Goal: Task Accomplishment & Management: Complete application form

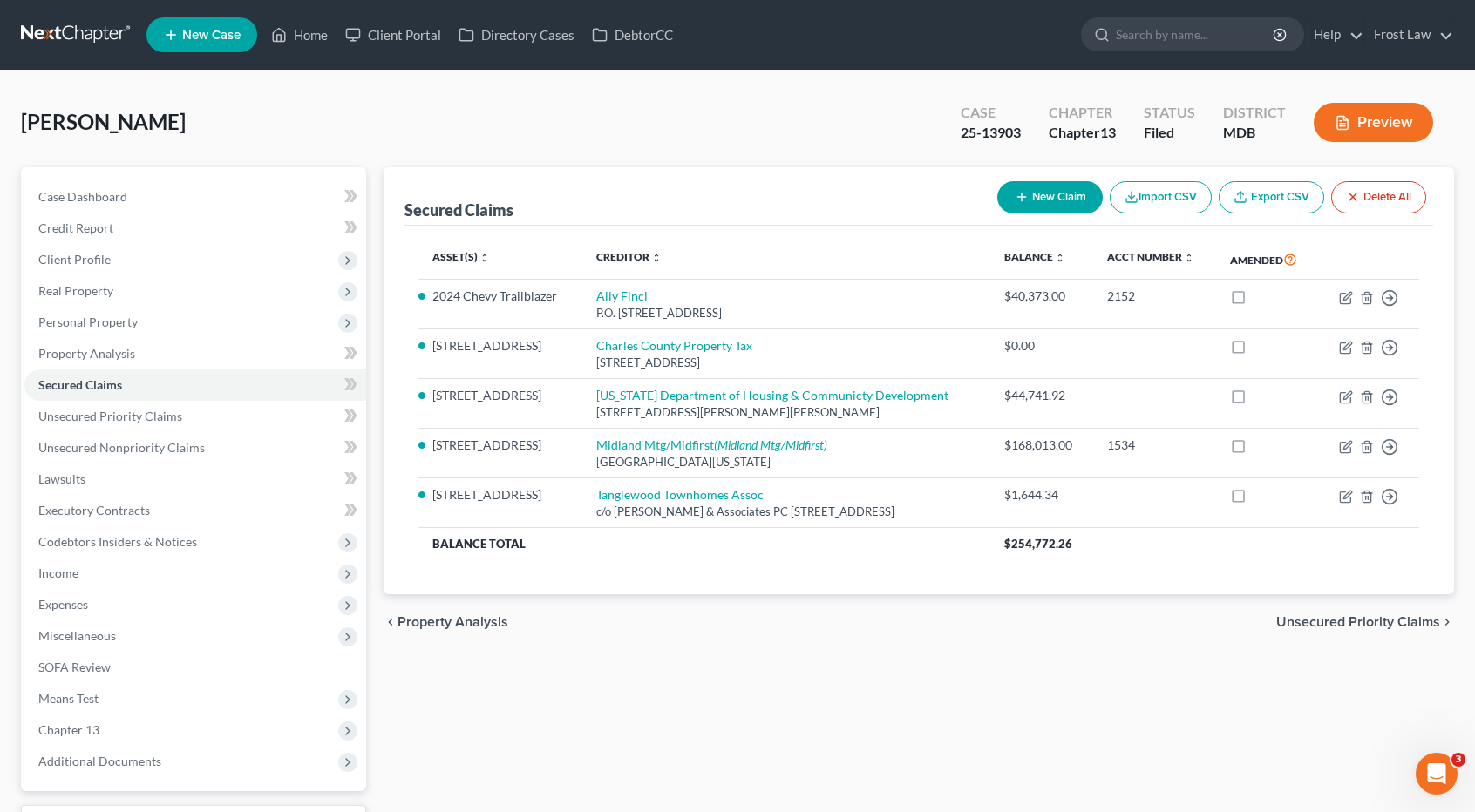
click at [79, 29] on link at bounding box center [77, 35] width 112 height 31
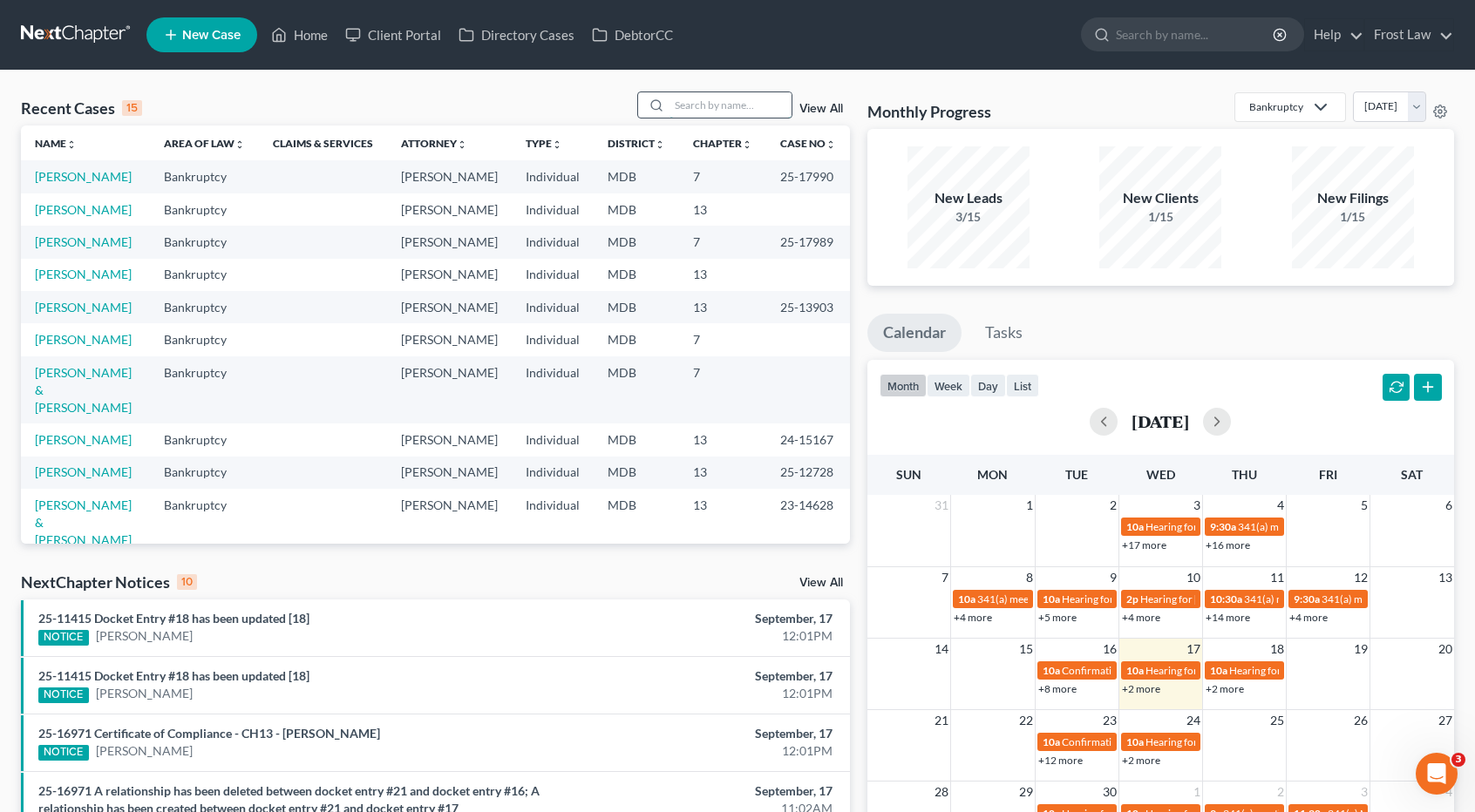
click at [695, 113] on input "search" at bounding box center [731, 105] width 122 height 25
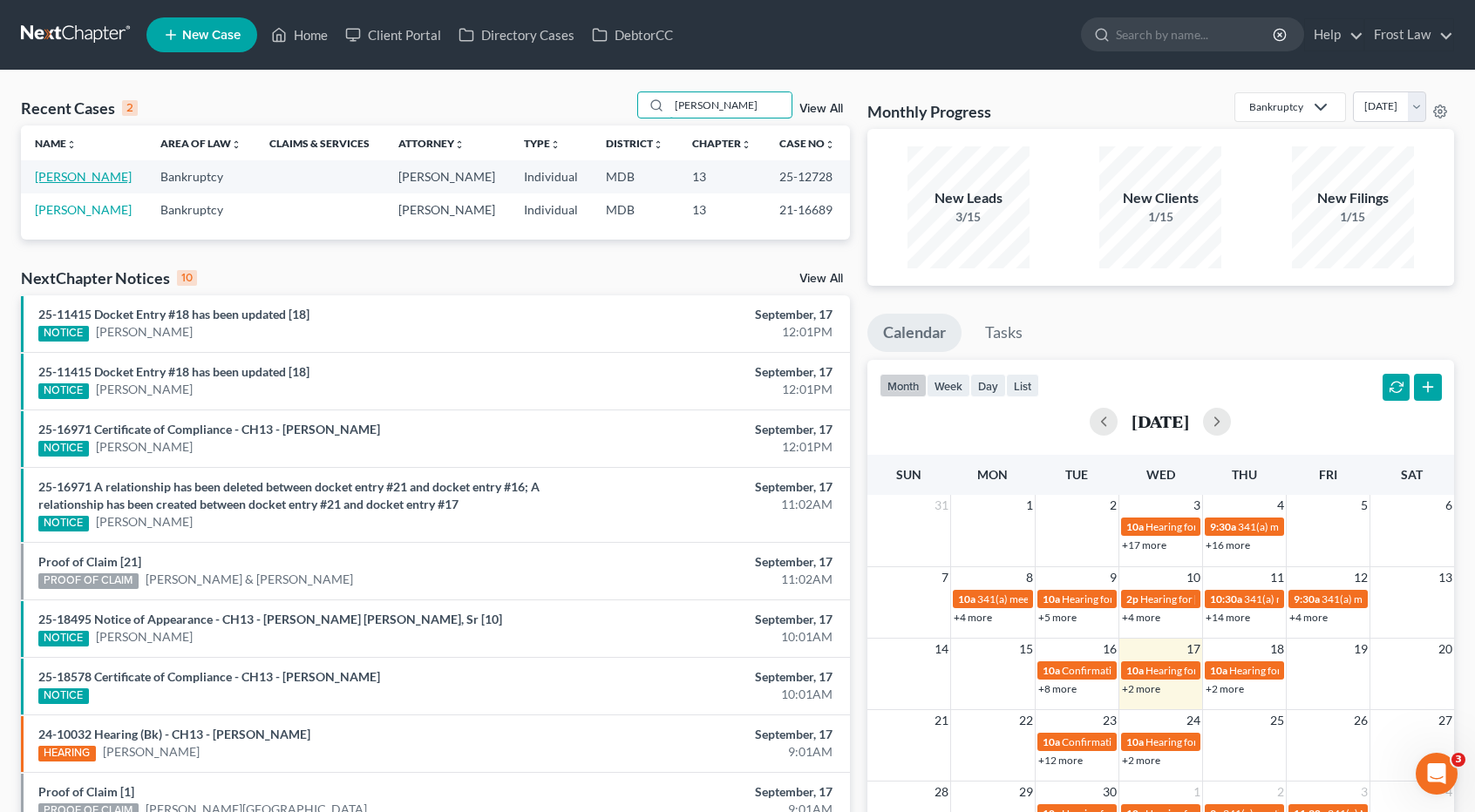
type input "[PERSON_NAME]"
click at [106, 170] on link "[PERSON_NAME]" at bounding box center [83, 177] width 97 height 15
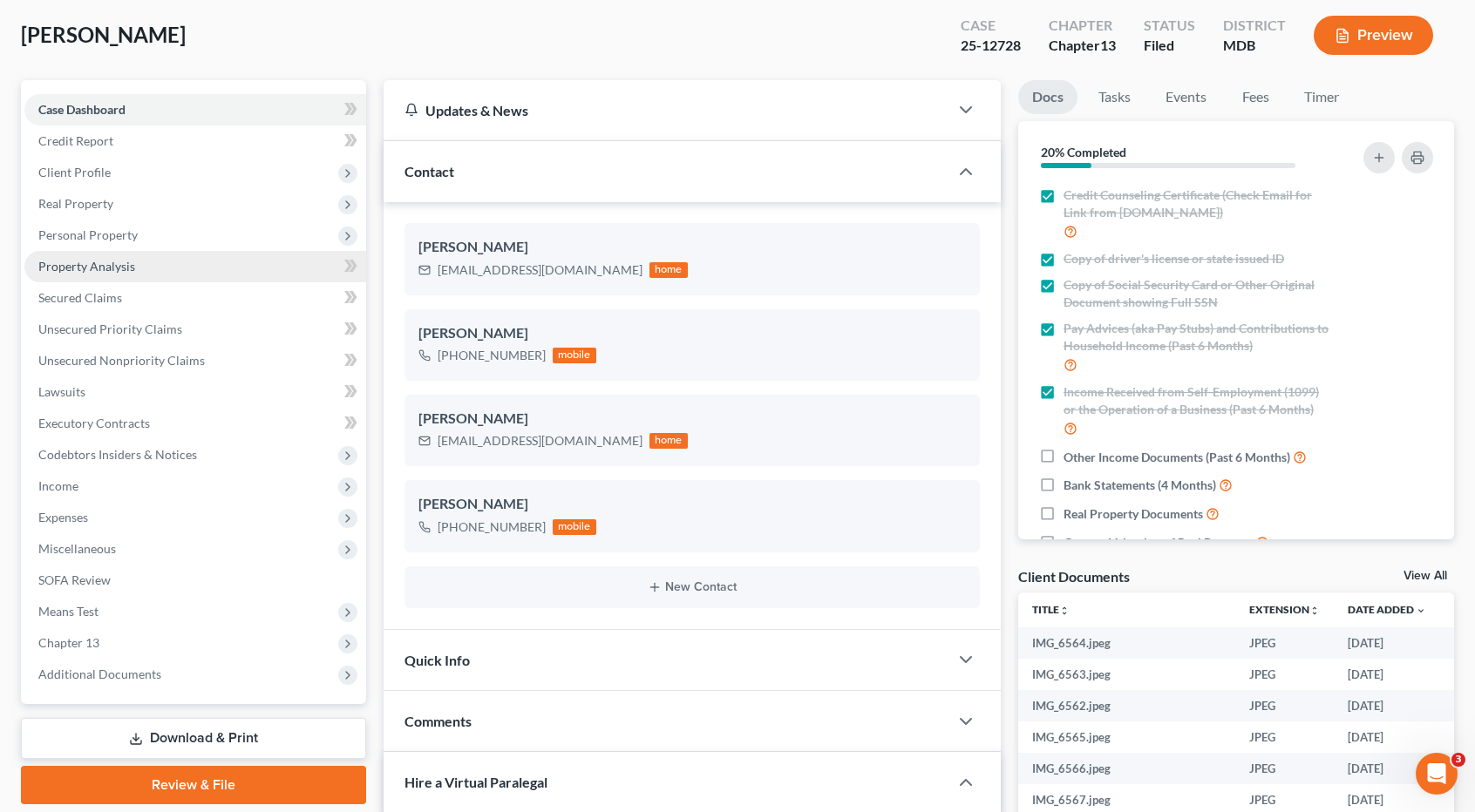
click at [121, 265] on span "Property Analysis" at bounding box center [86, 267] width 97 height 15
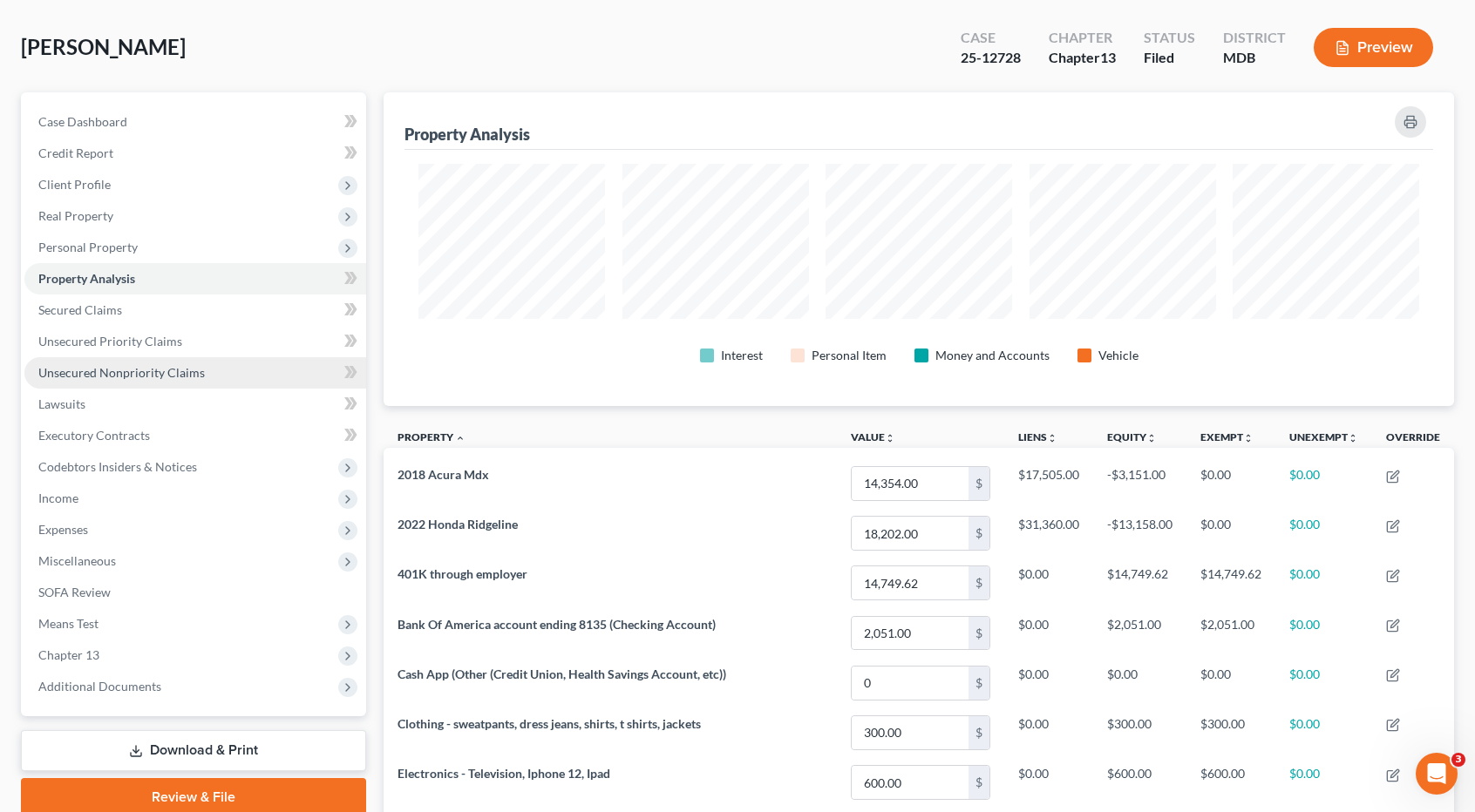
scroll to position [174, 0]
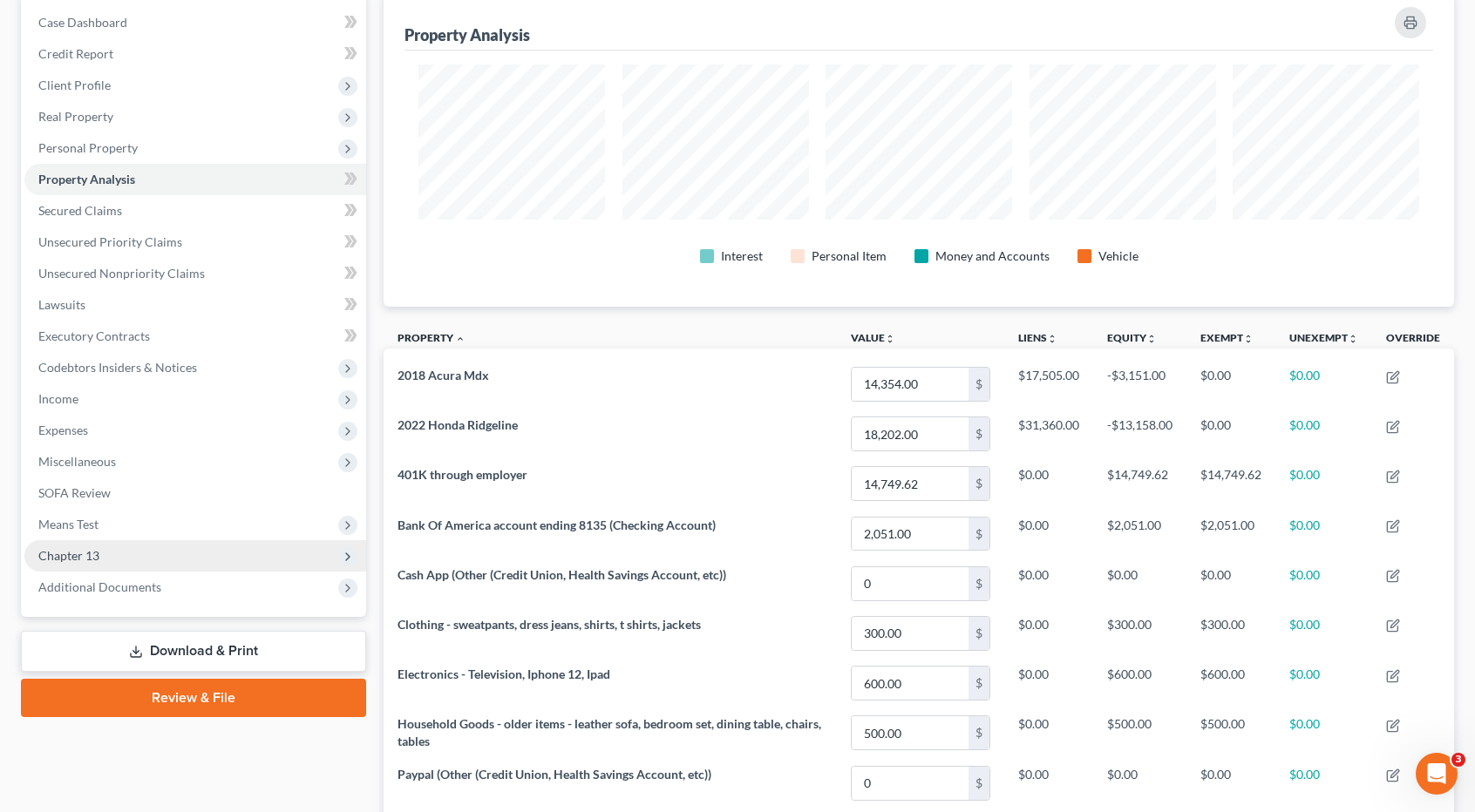
click at [127, 550] on span "Chapter 13" at bounding box center [194, 556] width 342 height 31
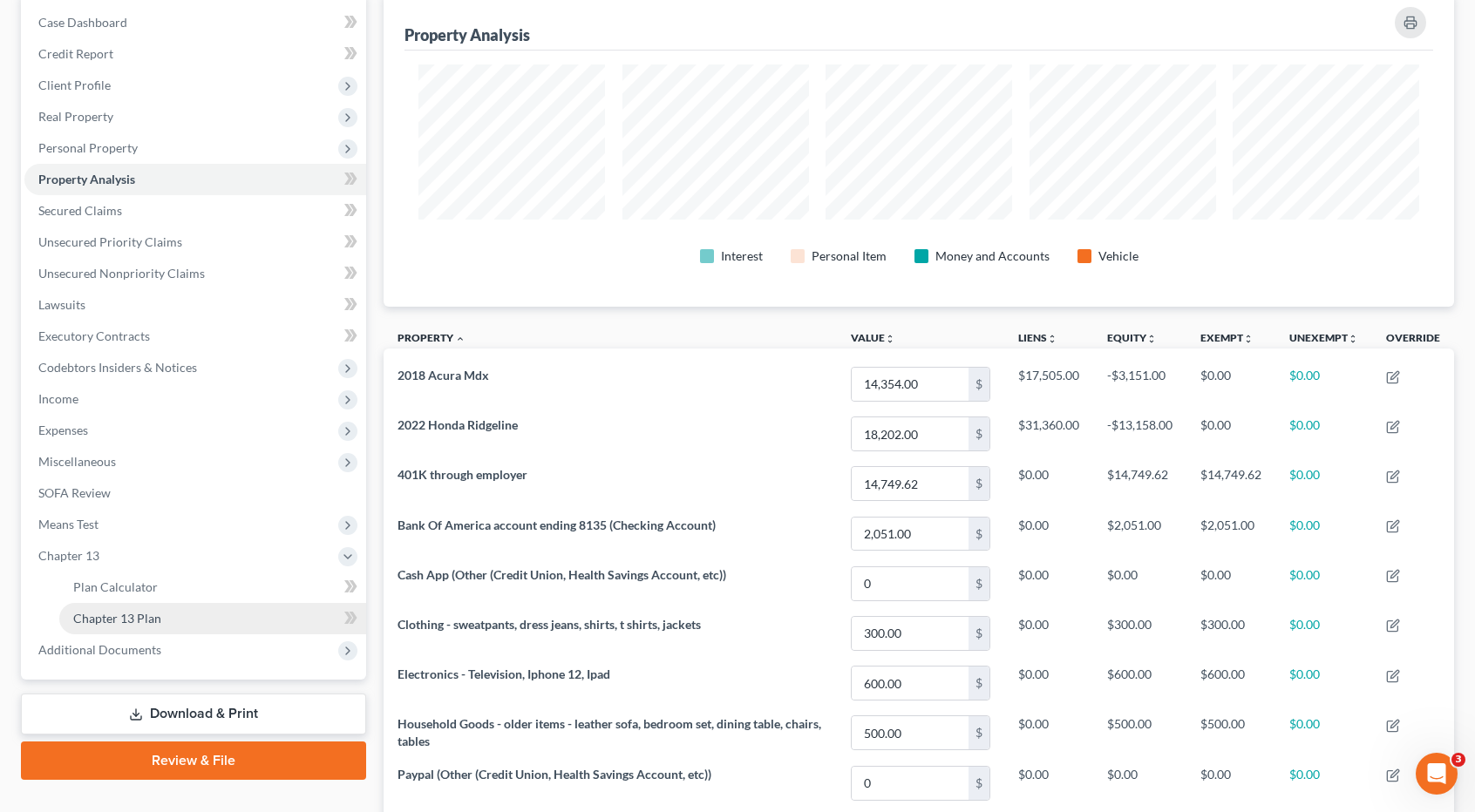
click at [141, 611] on span "Chapter 13 Plan" at bounding box center [117, 618] width 88 height 15
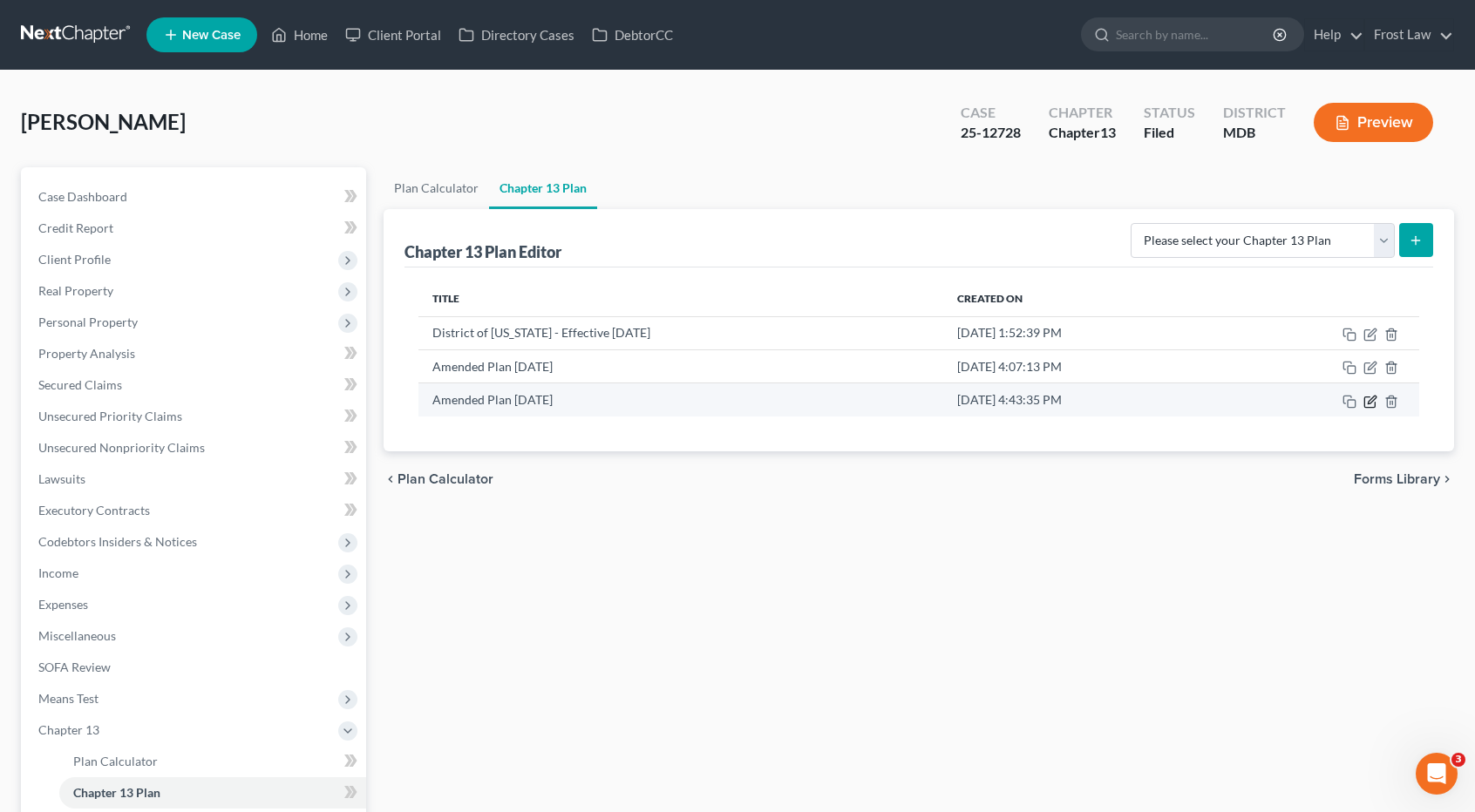
click at [1371, 398] on icon "button" at bounding box center [1370, 401] width 14 height 14
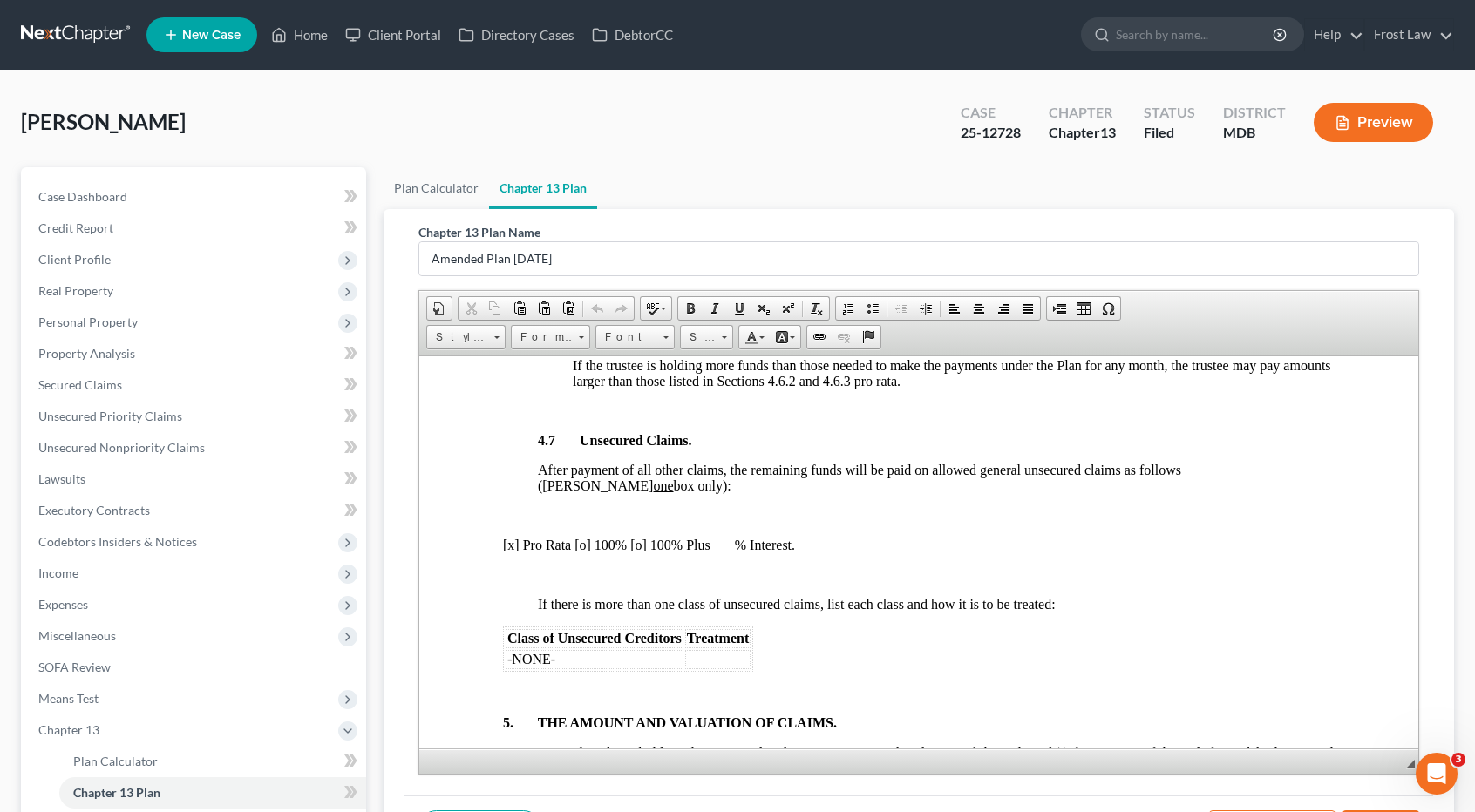
scroll to position [3923, 0]
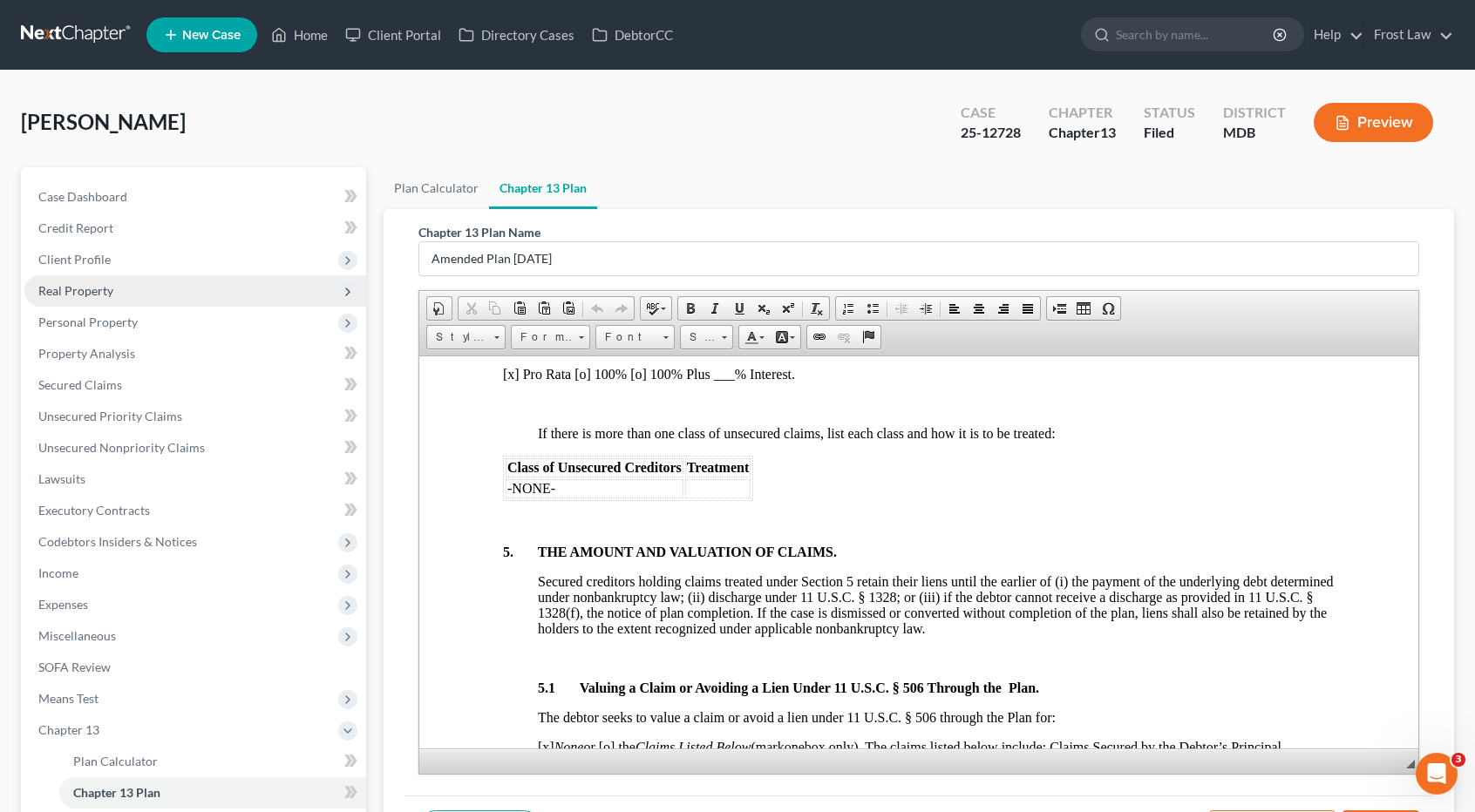
click at [164, 300] on span "Real Property" at bounding box center [194, 292] width 342 height 31
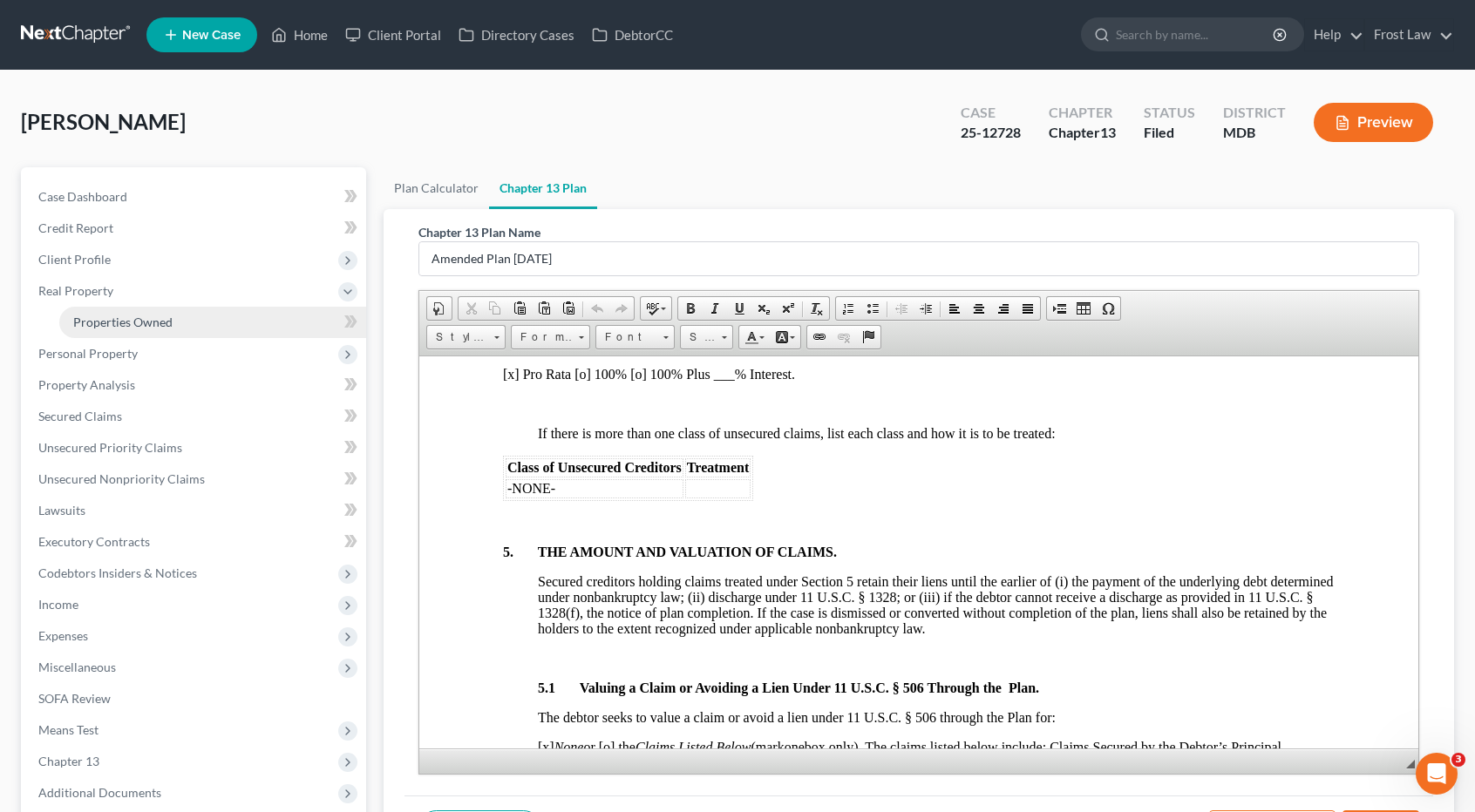
click at [167, 319] on span "Properties Owned" at bounding box center [122, 322] width 99 height 15
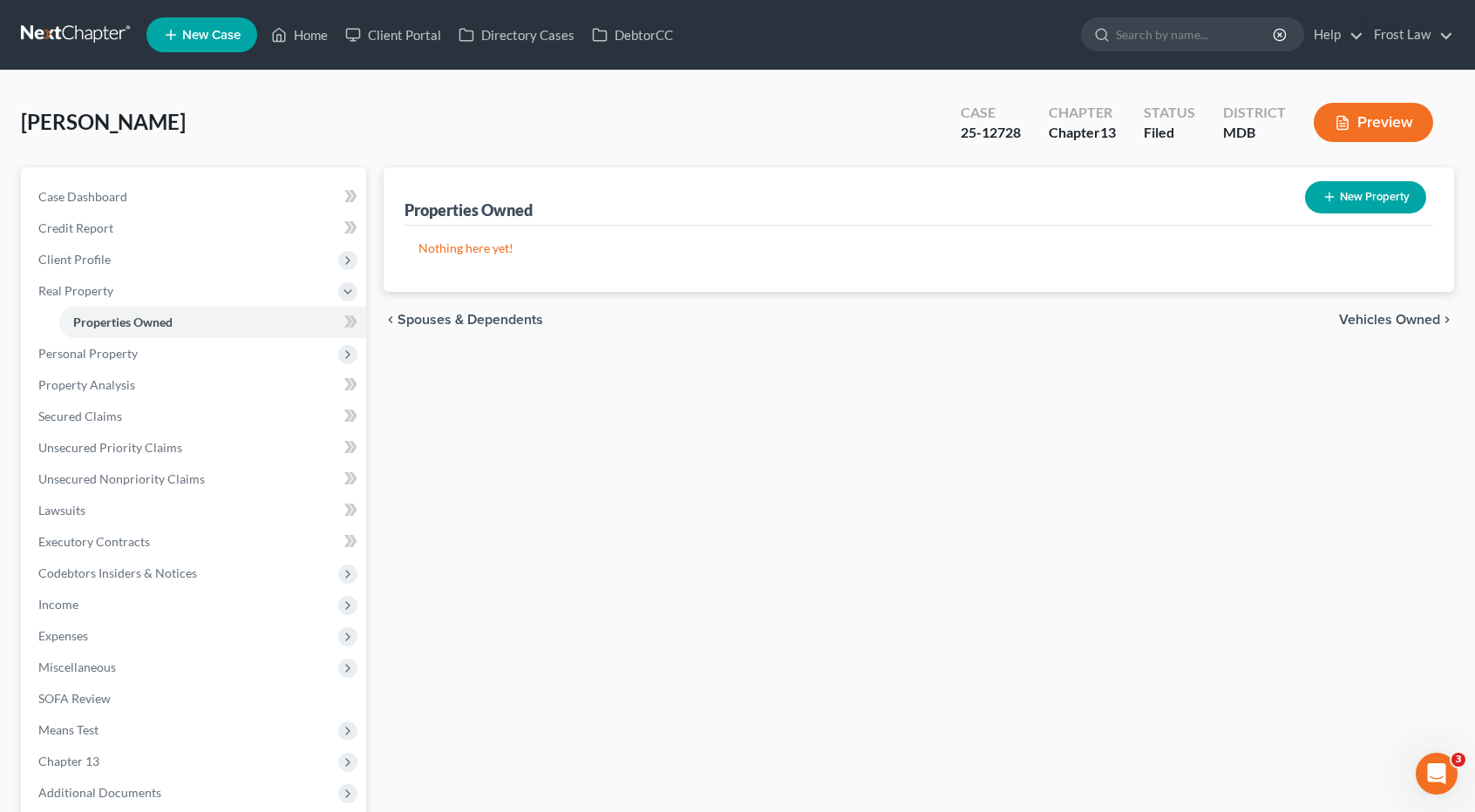
click at [67, 37] on link at bounding box center [77, 35] width 112 height 31
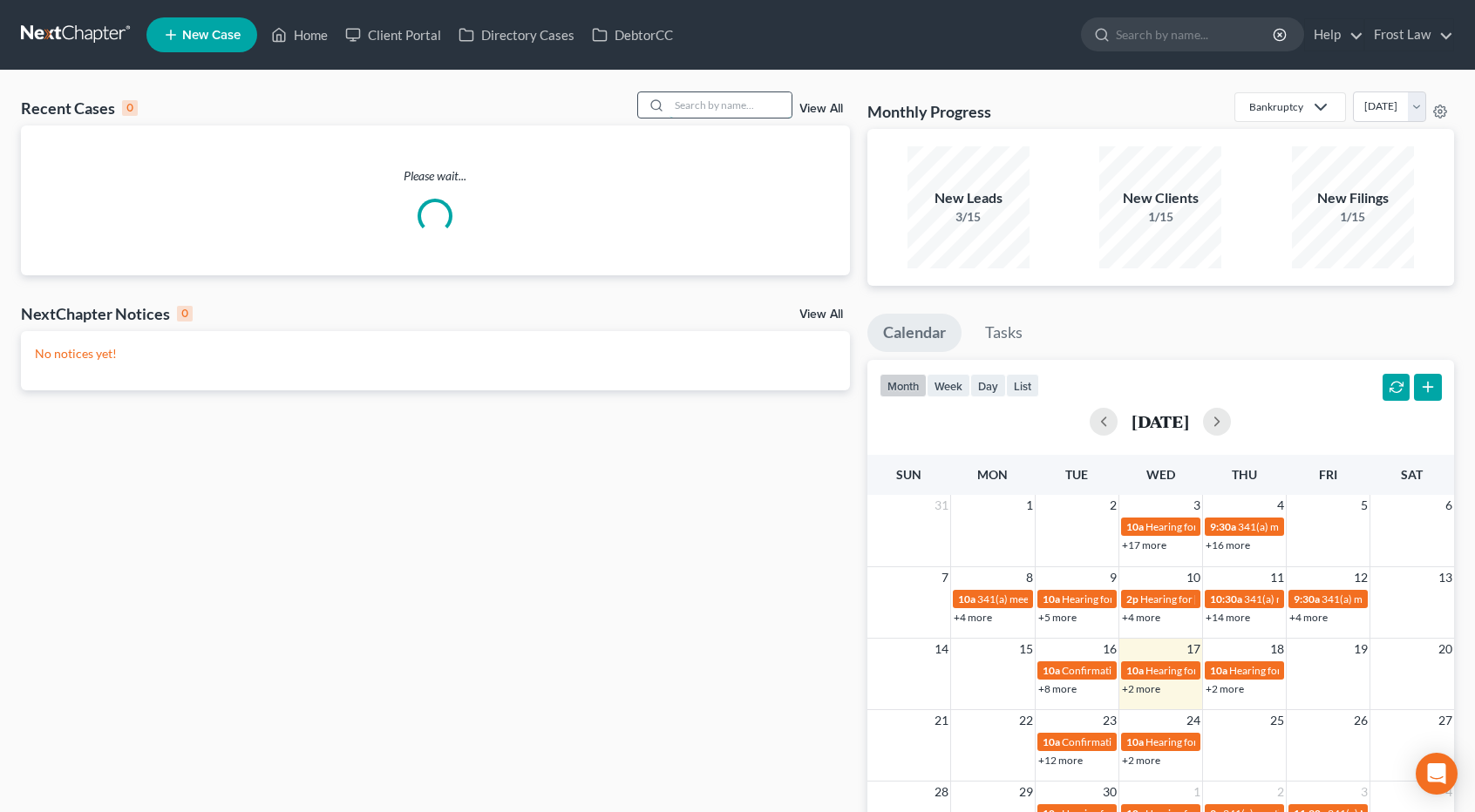
click at [693, 109] on input "search" at bounding box center [731, 105] width 122 height 25
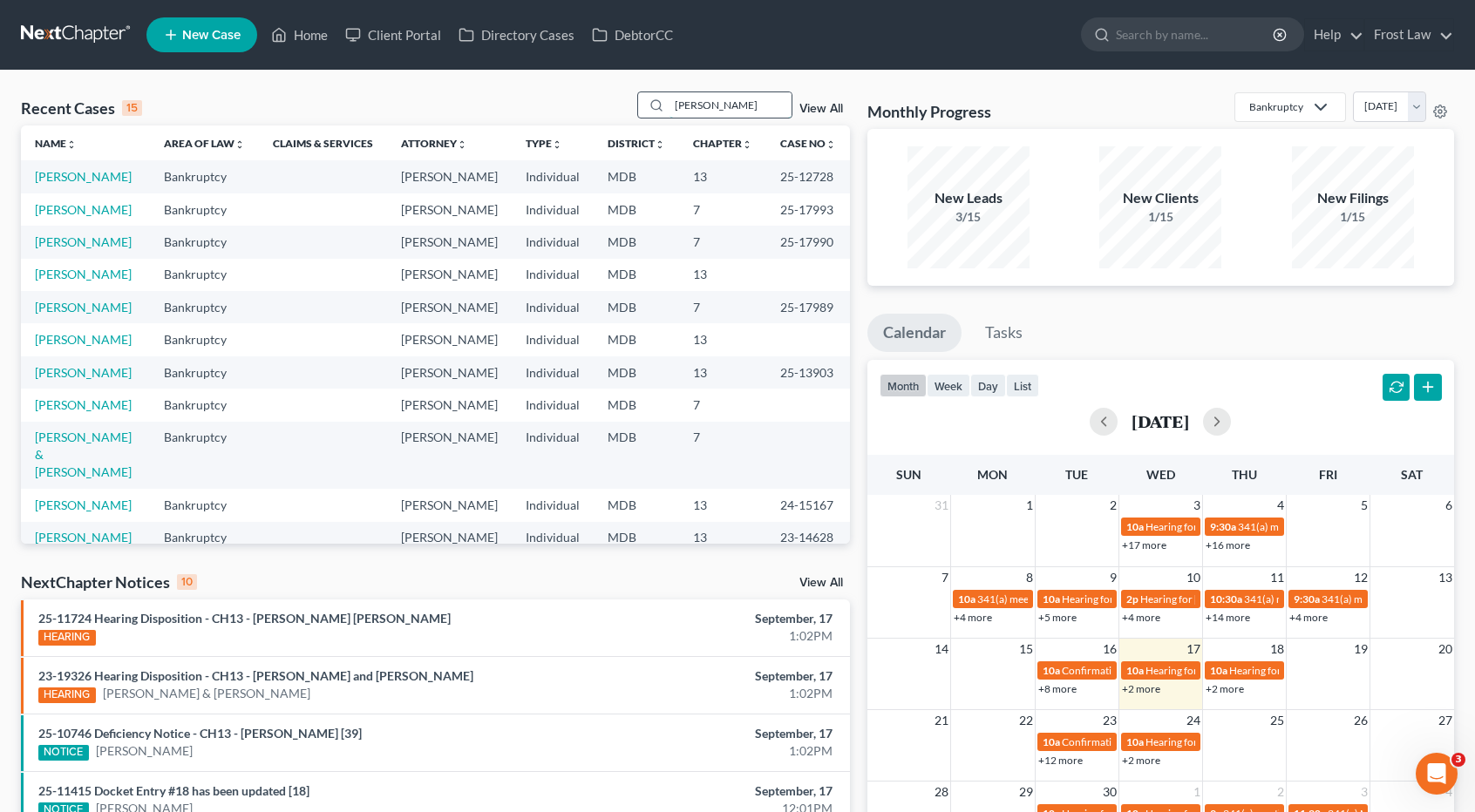
type input "fagan"
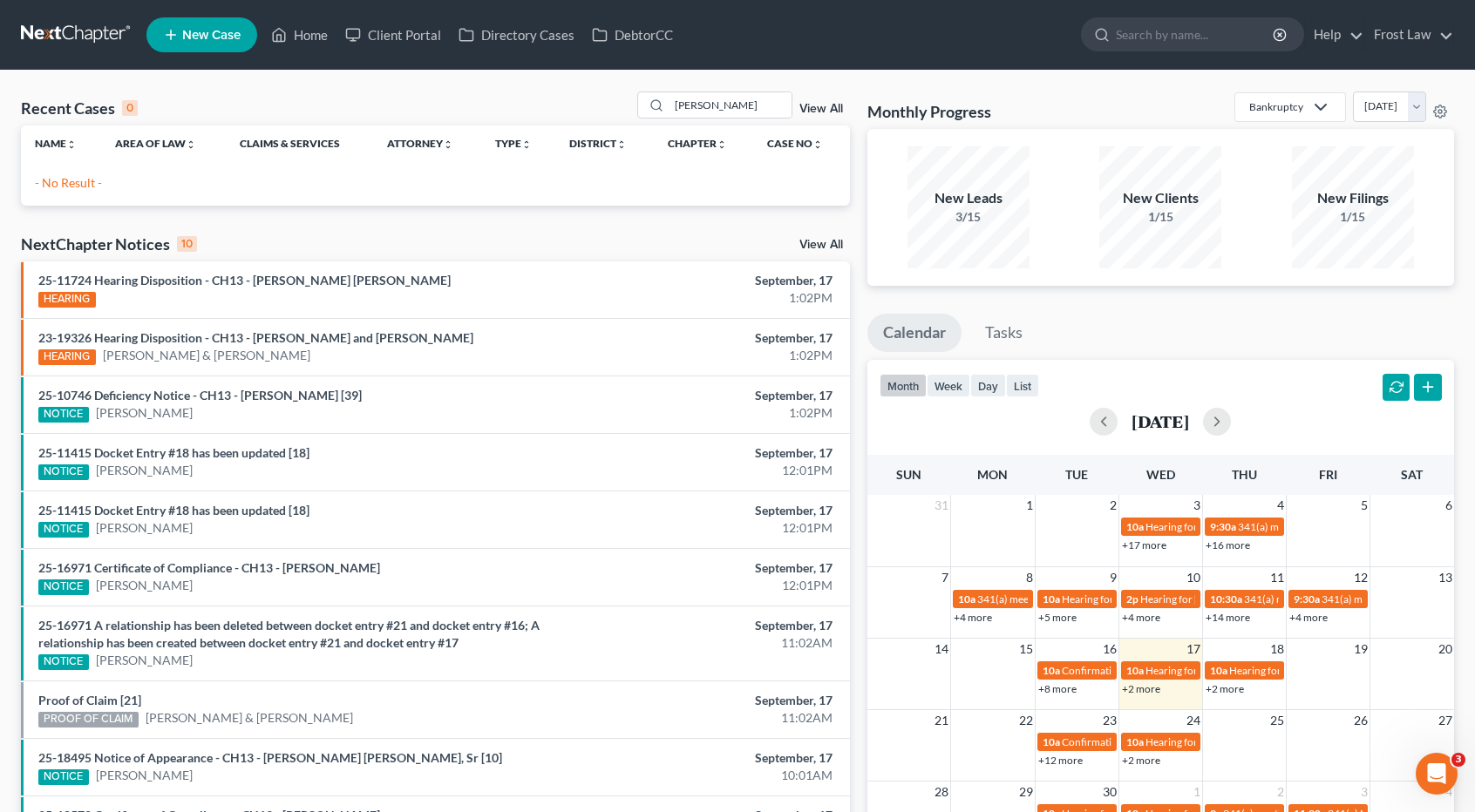
click at [812, 106] on link "View All" at bounding box center [820, 108] width 44 height 12
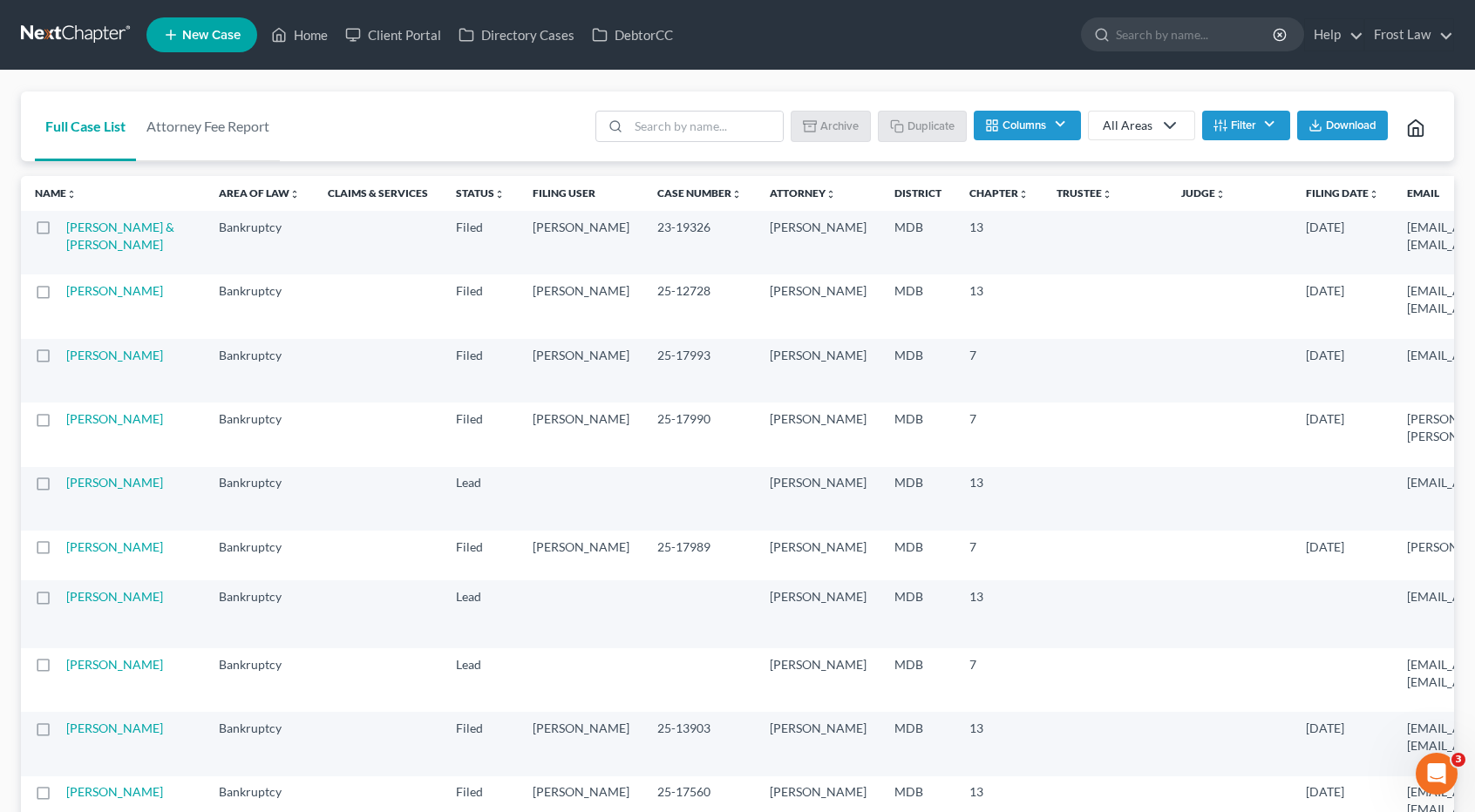
click at [1242, 118] on button "Filter" at bounding box center [1245, 126] width 88 height 30
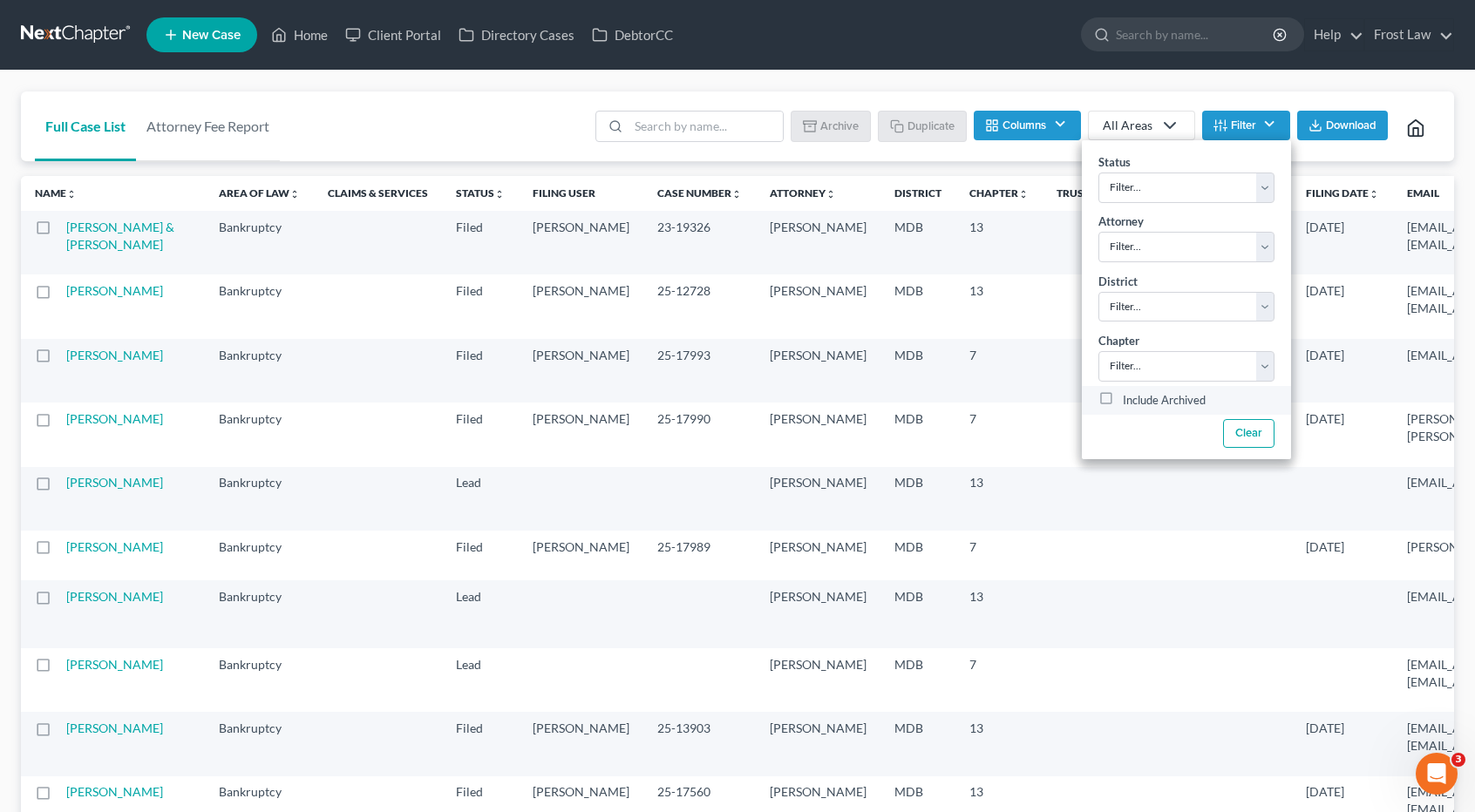
click at [1123, 391] on label "Include Archived" at bounding box center [1164, 401] width 82 height 21
click at [1130, 391] on input "Include Archived" at bounding box center [1135, 396] width 11 height 11
checkbox input "true"
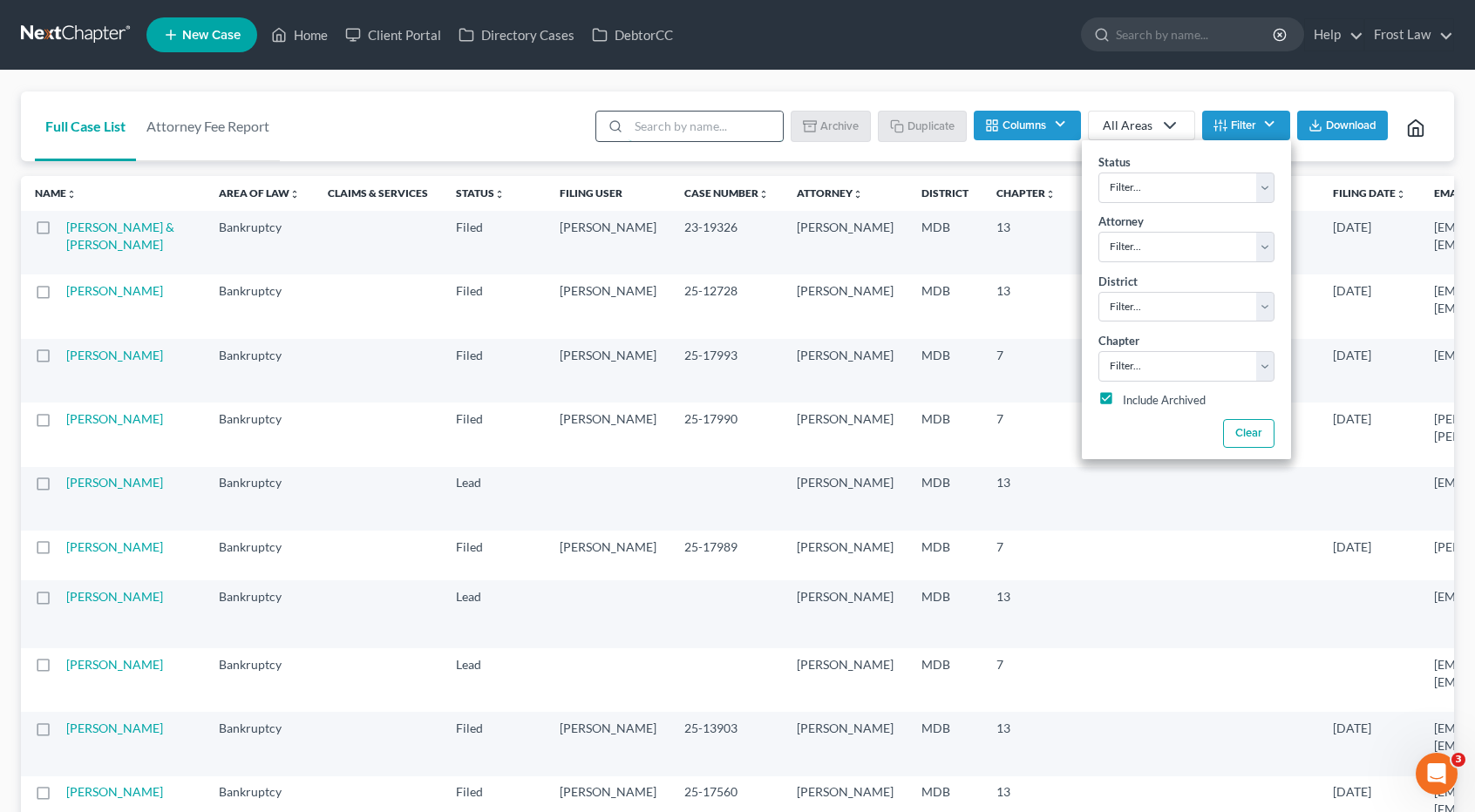
click at [678, 128] on input "search" at bounding box center [706, 127] width 155 height 30
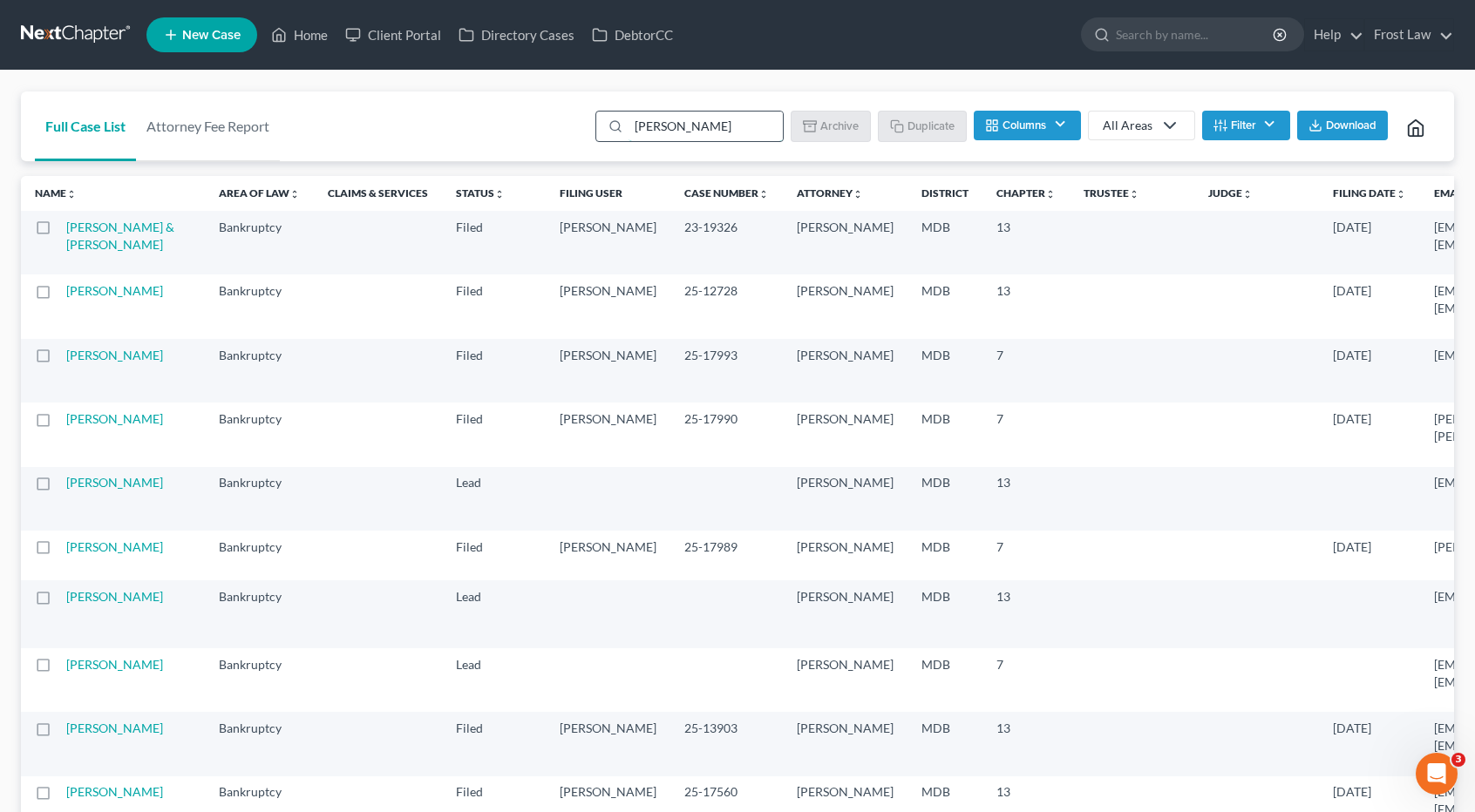
type input "fagan"
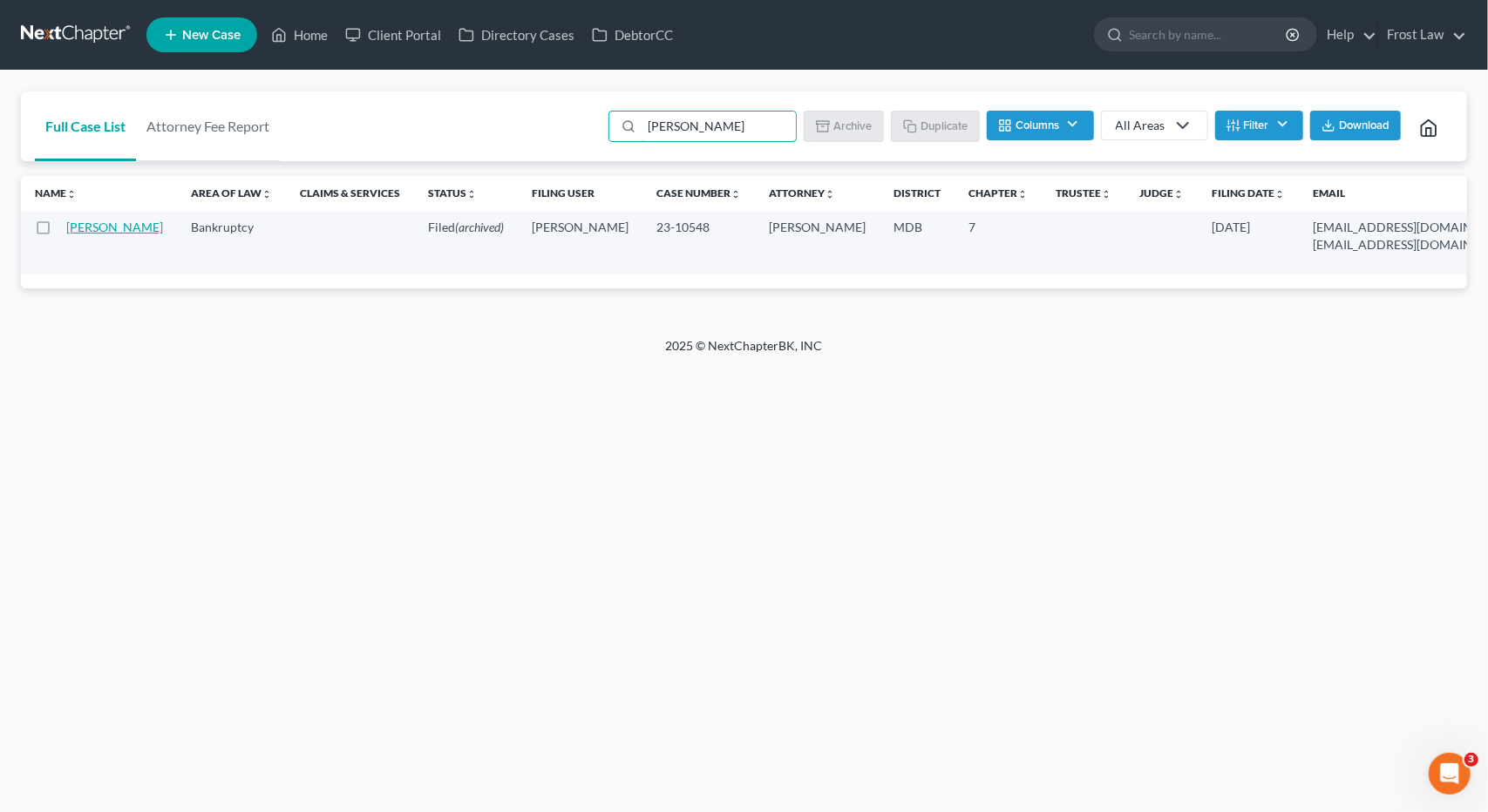
click at [88, 234] on link "Fagan, Justin" at bounding box center [115, 227] width 97 height 15
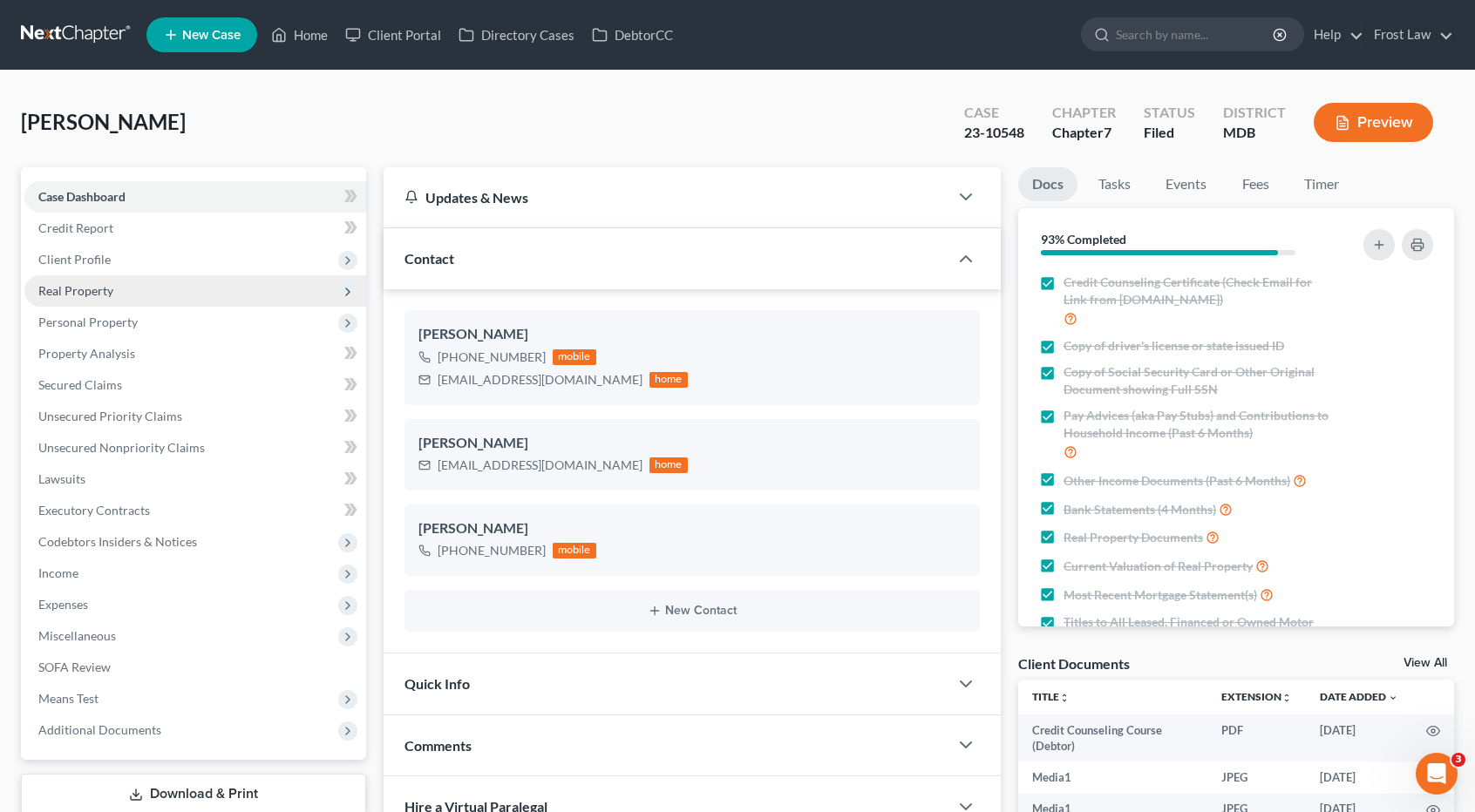
click at [97, 294] on span "Real Property" at bounding box center [75, 291] width 75 height 15
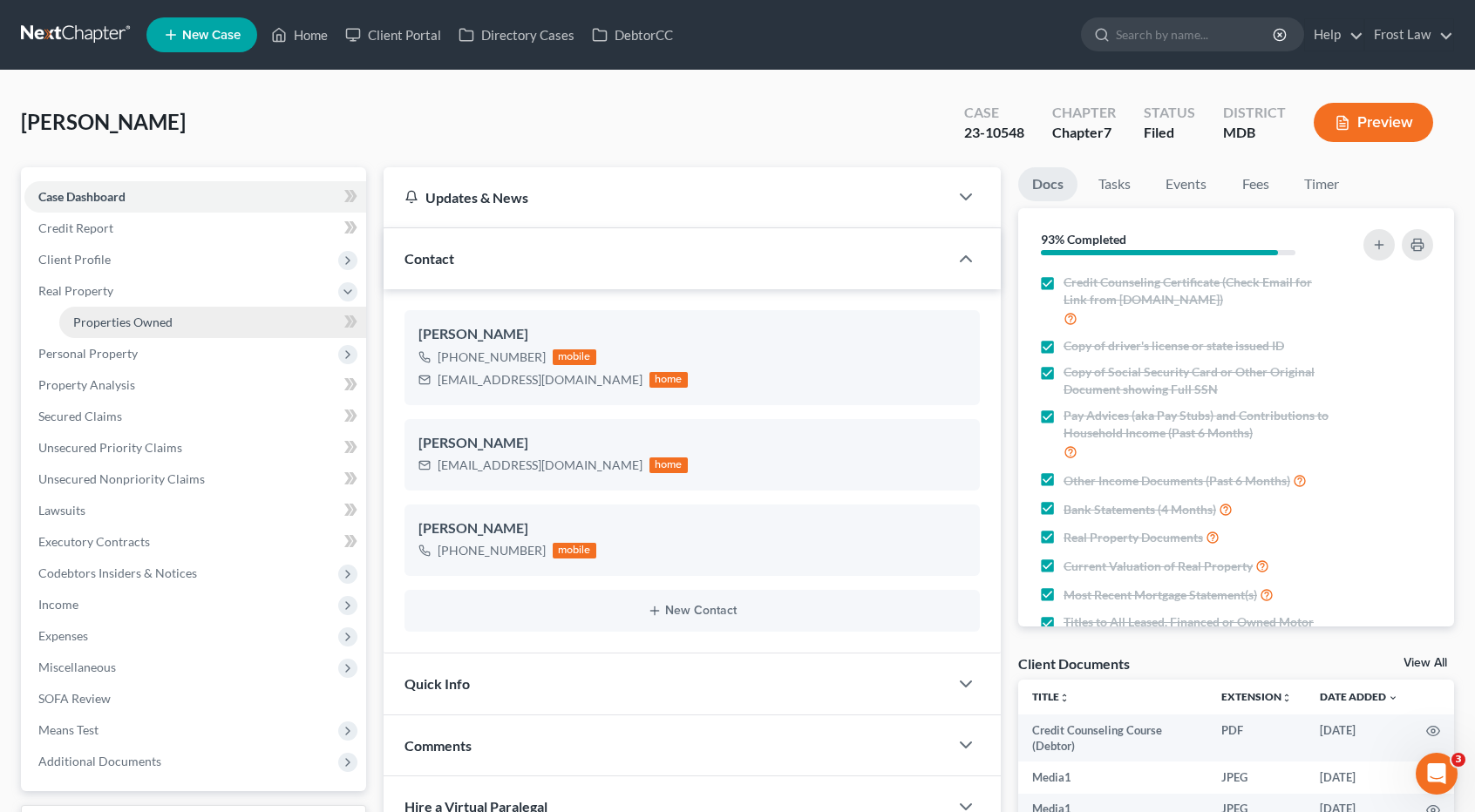
click at [104, 311] on link "Properties Owned" at bounding box center [212, 322] width 306 height 31
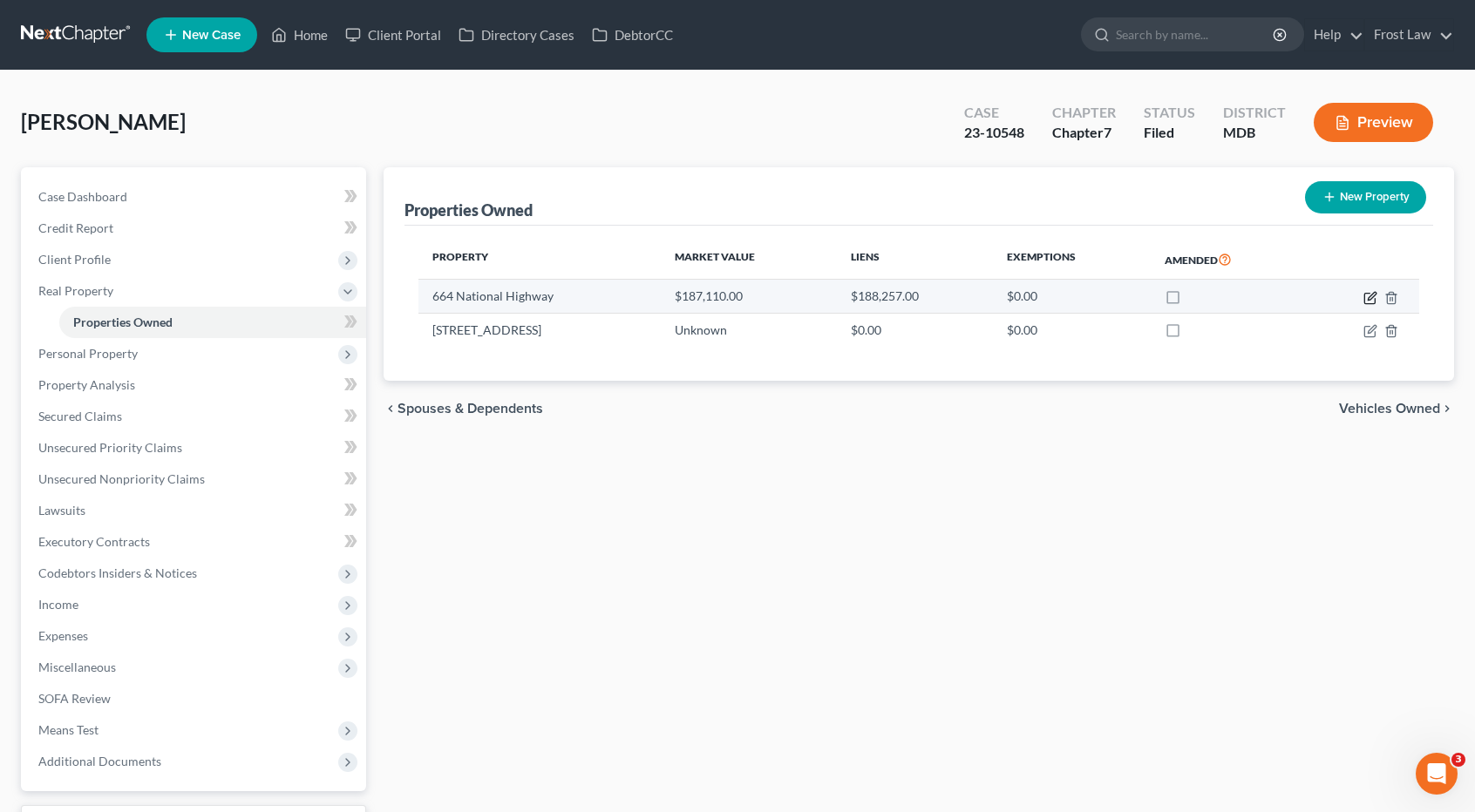
click at [1367, 300] on icon "button" at bounding box center [1370, 297] width 14 height 14
select select "21"
select select "0"
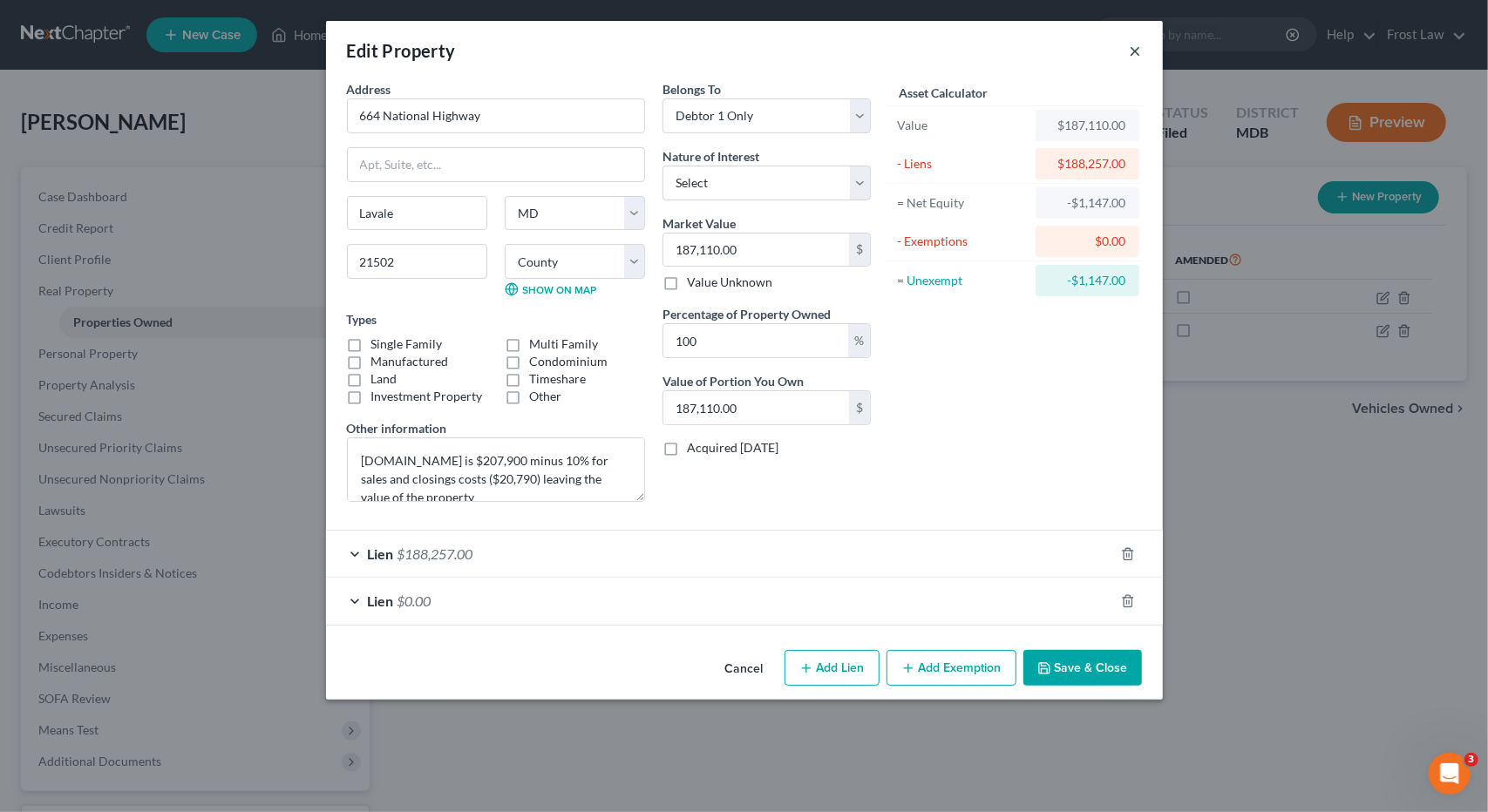
click at [1130, 52] on button "×" at bounding box center [1135, 50] width 12 height 21
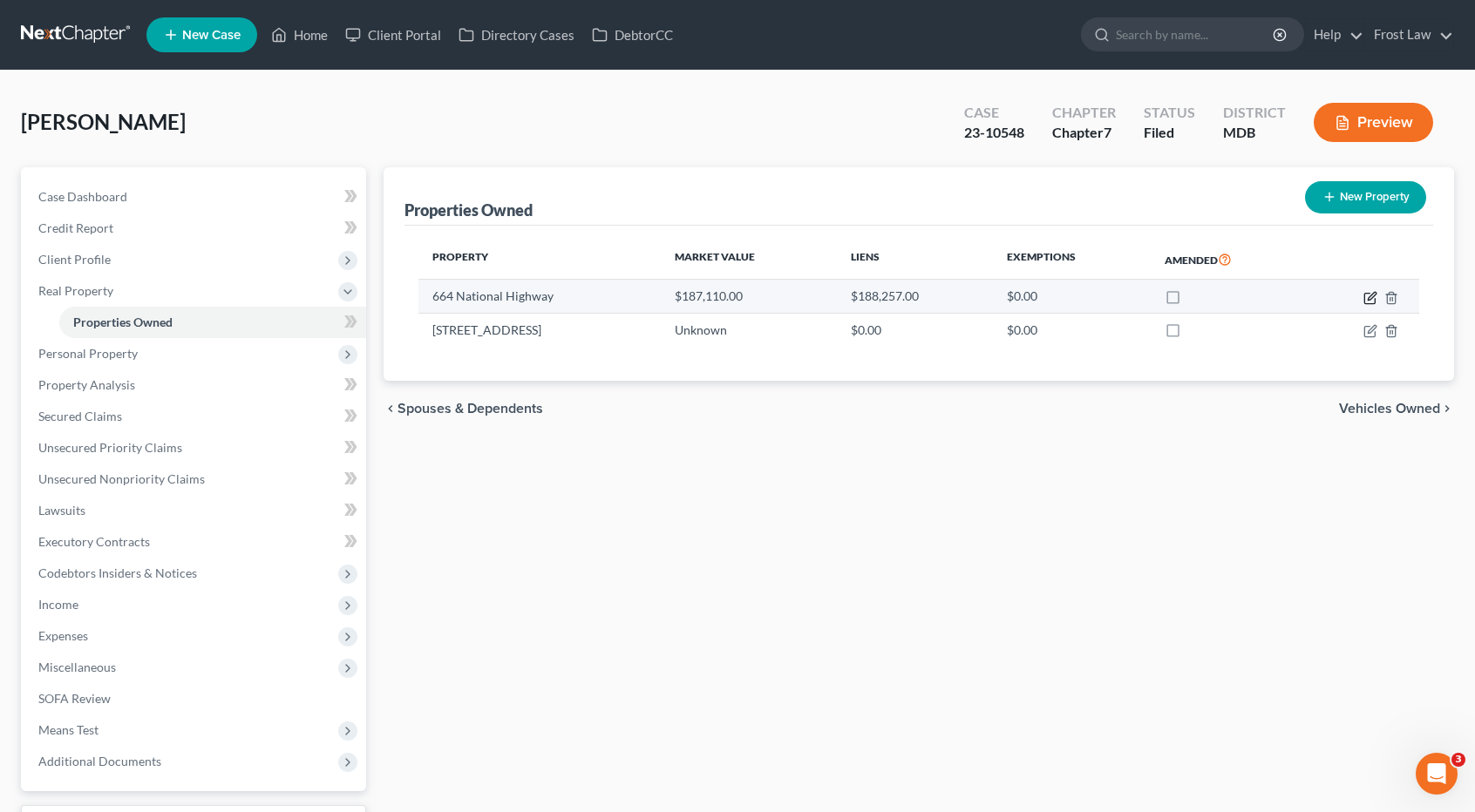
click at [1363, 303] on td at bounding box center [1362, 296] width 113 height 33
click at [1370, 299] on icon "button" at bounding box center [1370, 297] width 14 height 14
select select "21"
select select "0"
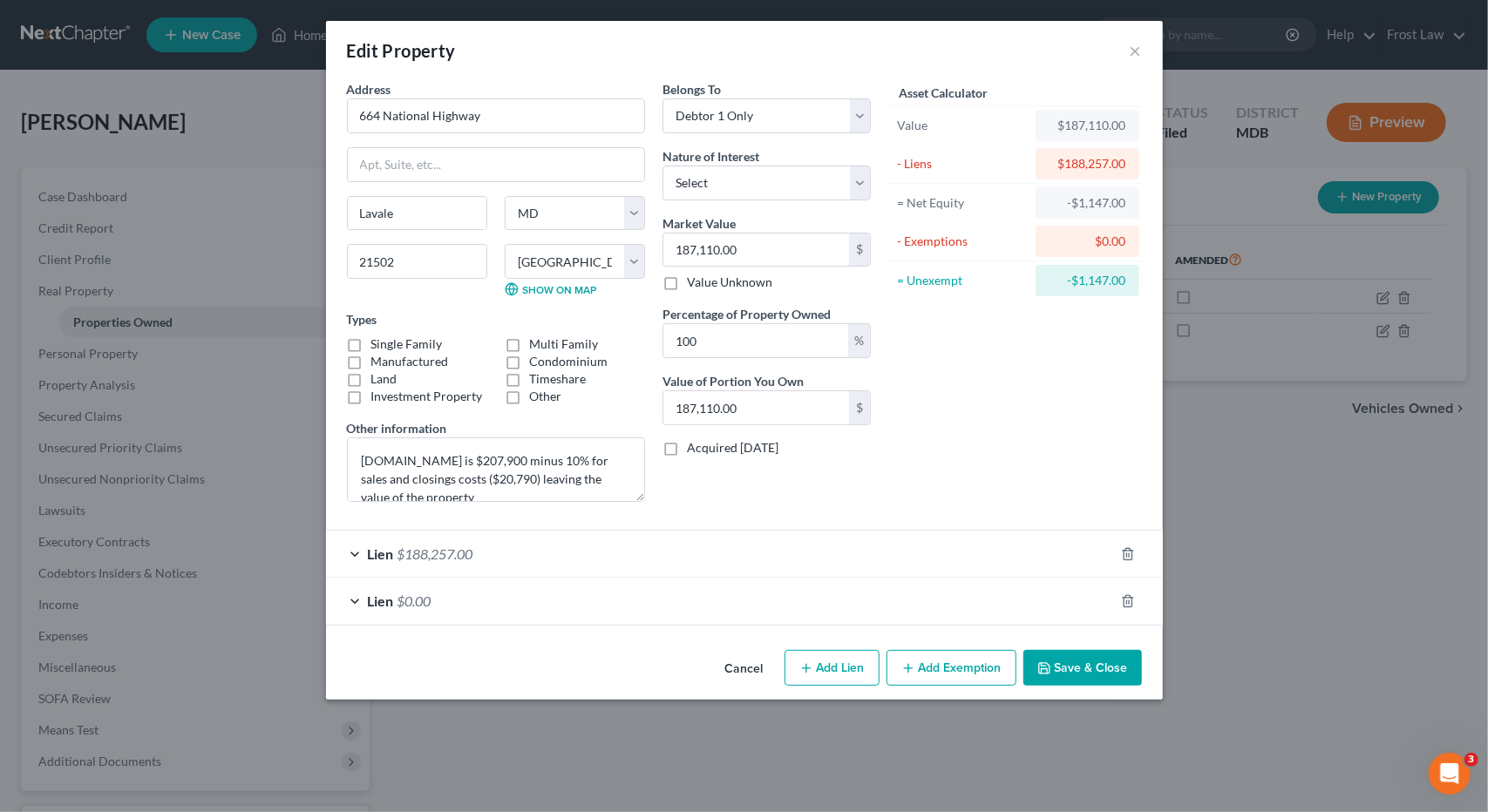
click at [1072, 665] on button "Save & Close" at bounding box center [1082, 668] width 119 height 37
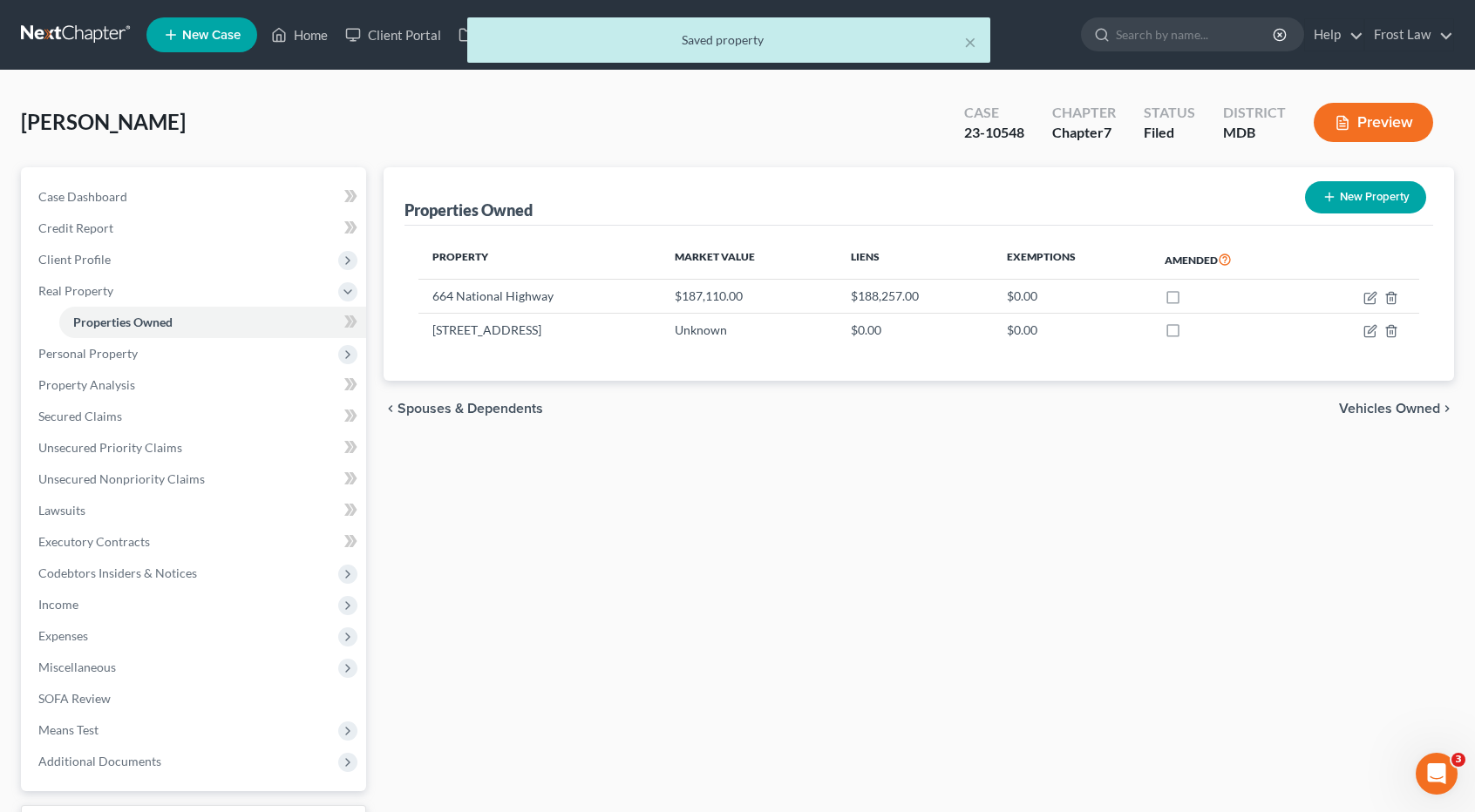
click at [99, 25] on div "× Saved property" at bounding box center [729, 44] width 1475 height 54
click at [96, 34] on div "× Saved property" at bounding box center [729, 44] width 1475 height 54
click at [961, 43] on div "Saved property" at bounding box center [729, 40] width 495 height 18
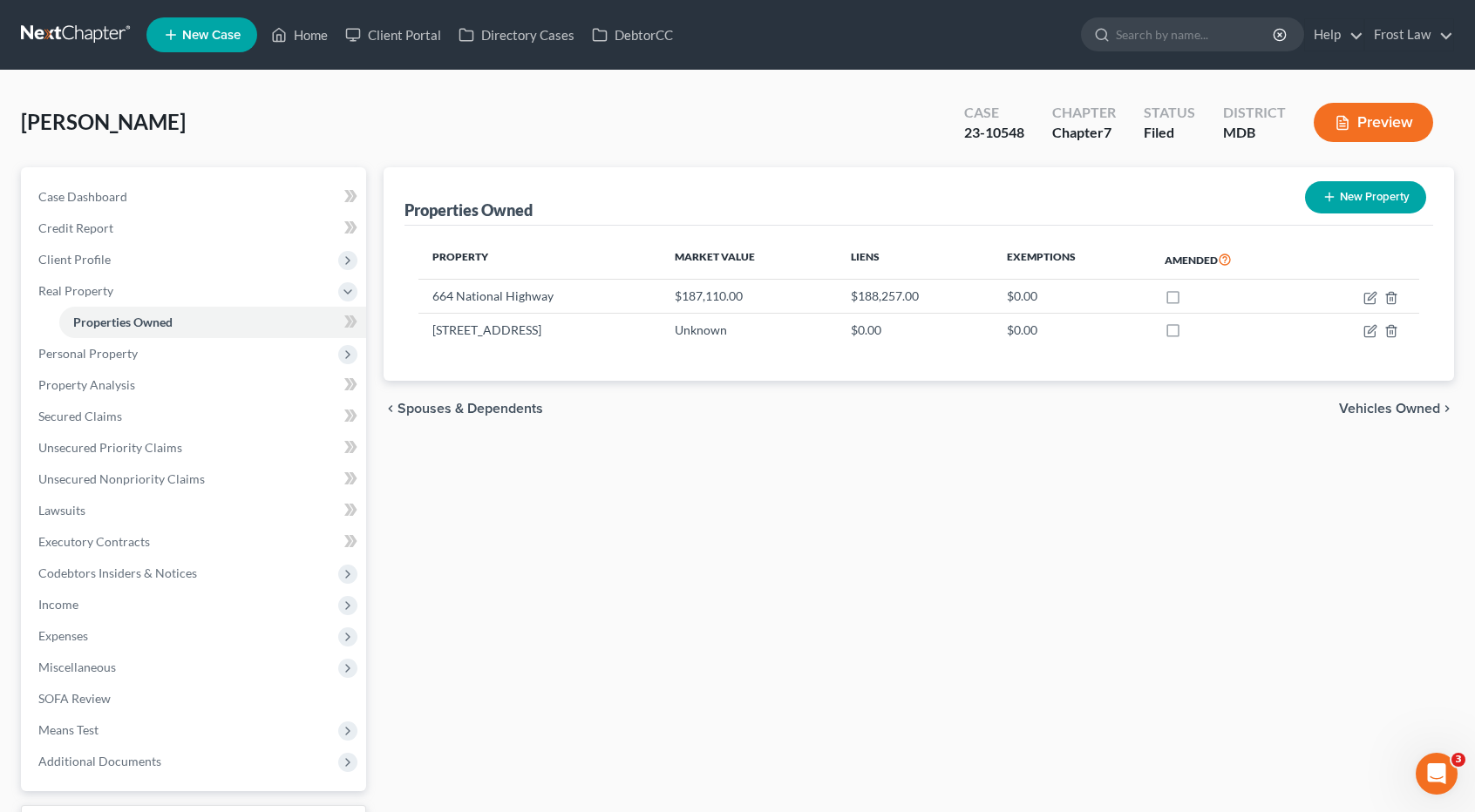
click at [87, 33] on link at bounding box center [77, 35] width 112 height 31
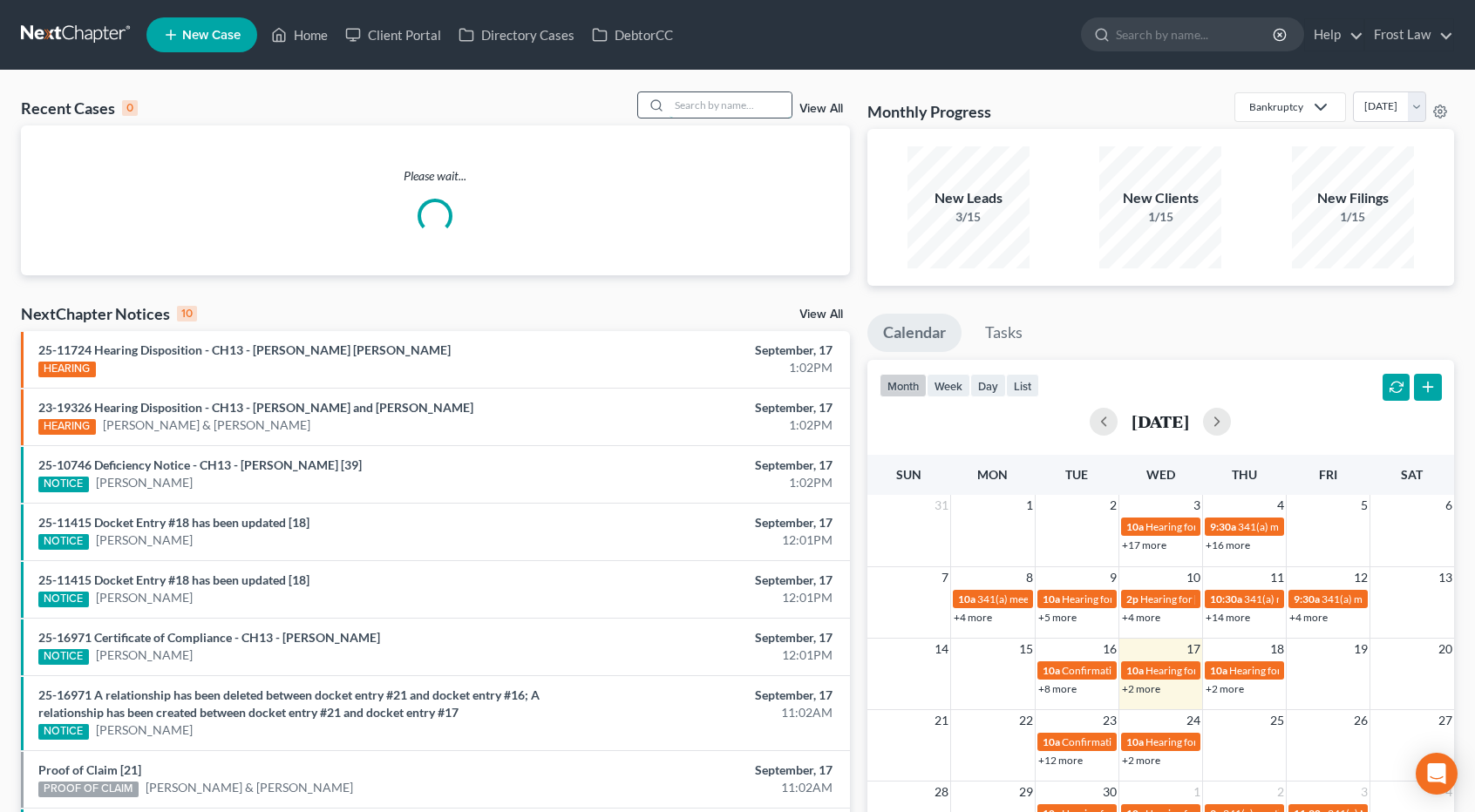
click at [719, 102] on input "search" at bounding box center [731, 105] width 122 height 25
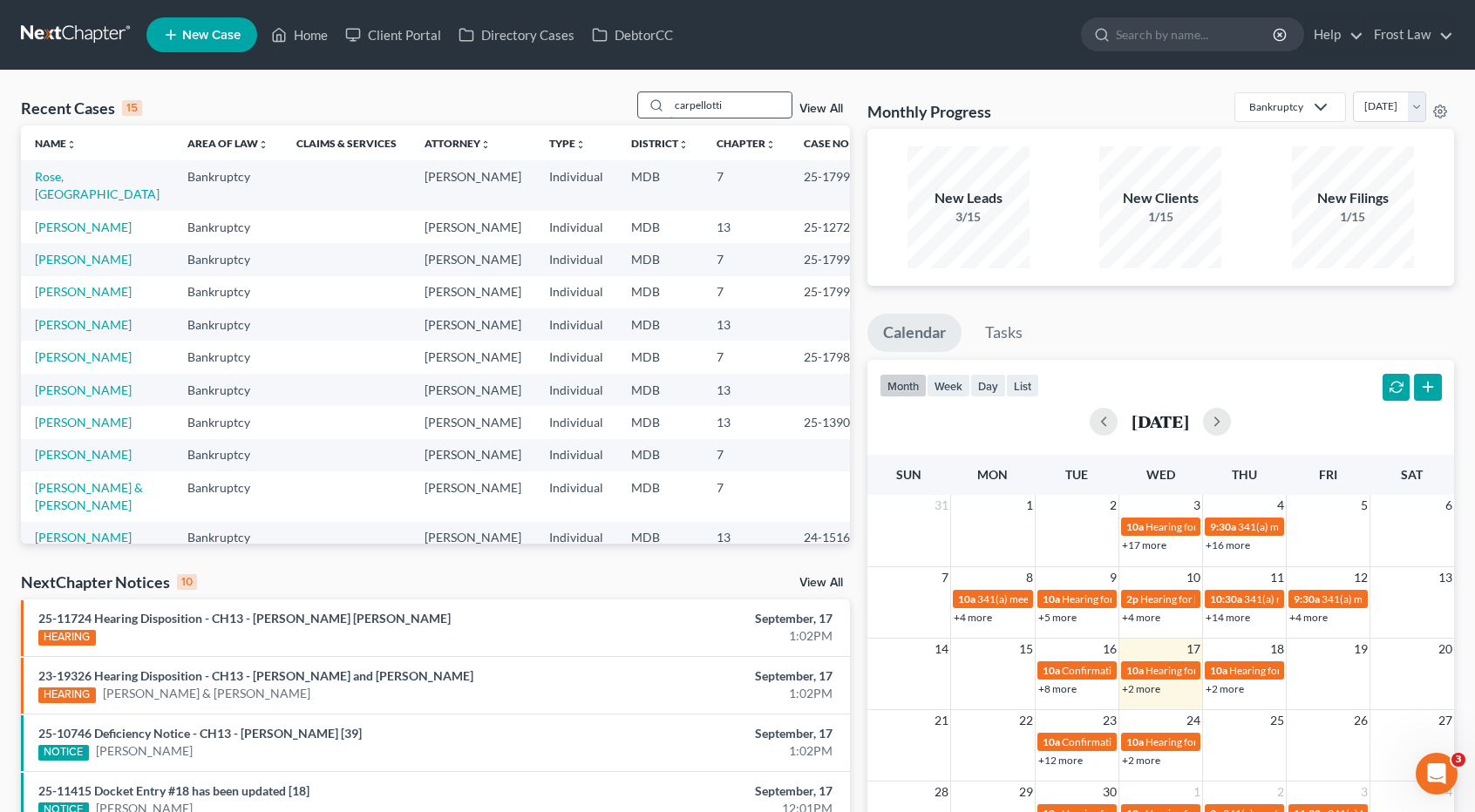
type input "carpellotti"
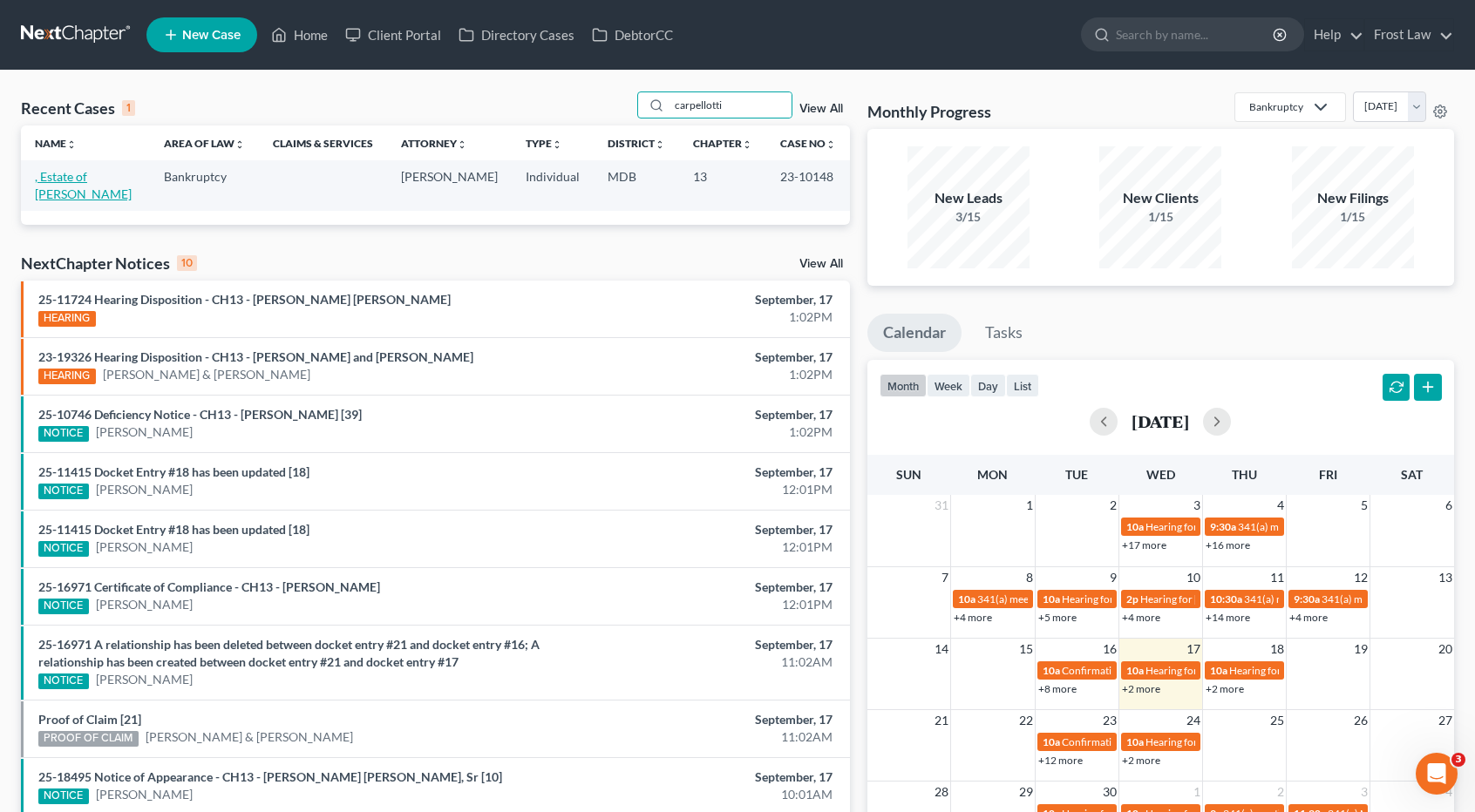
click at [77, 187] on link ", Estate of Francis M. Carpellotti" at bounding box center [83, 185] width 97 height 32
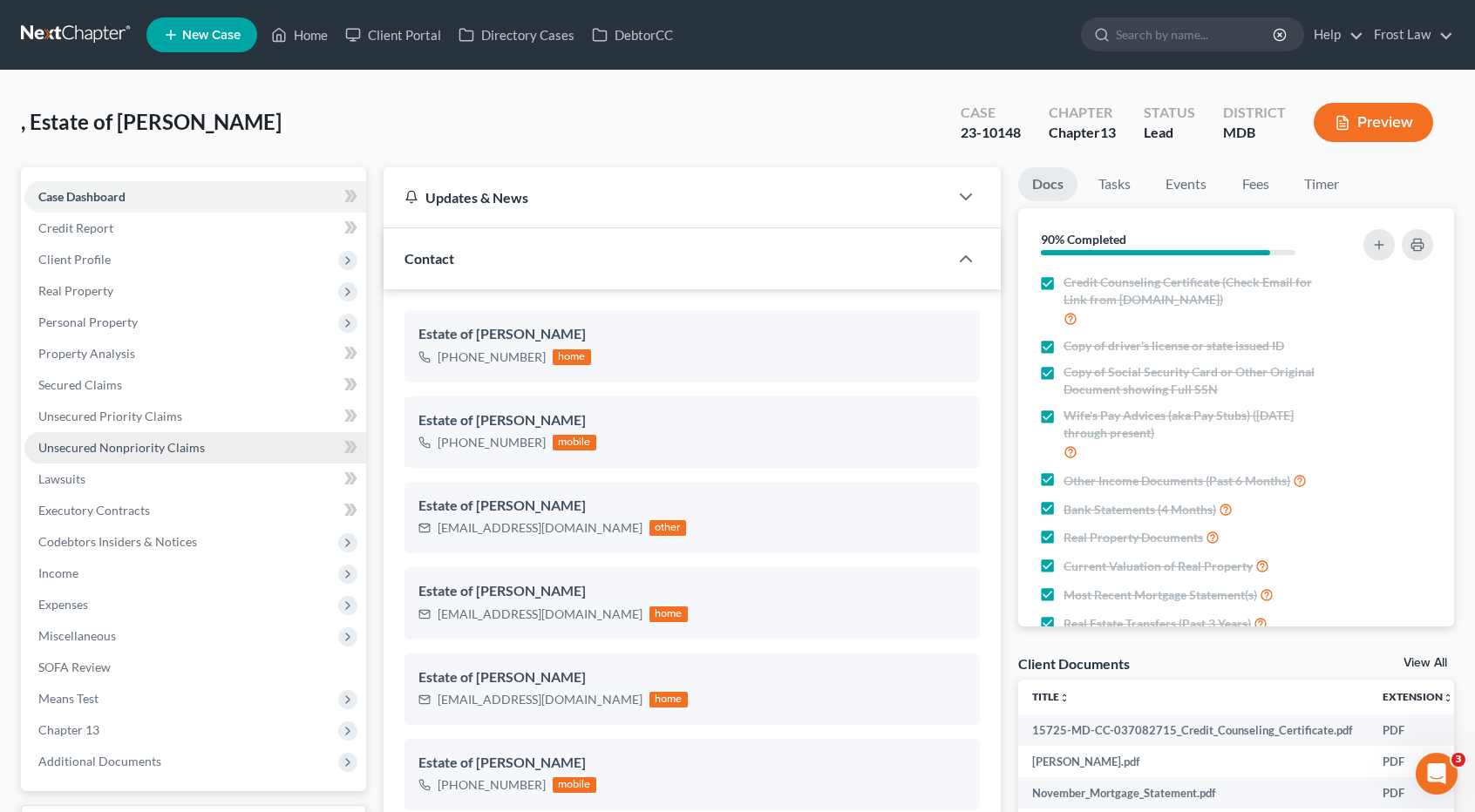
scroll to position [1578, 0]
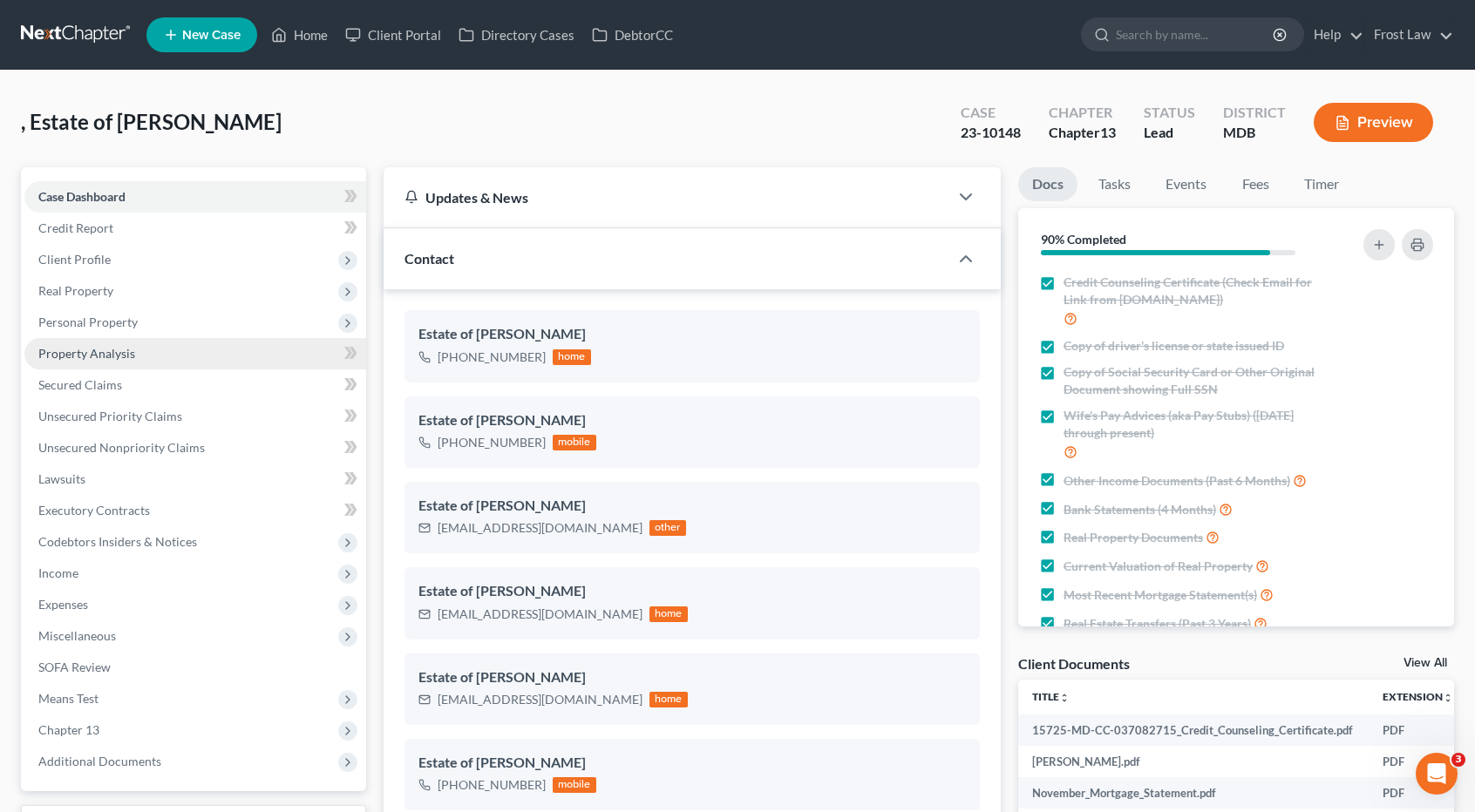
click at [98, 356] on span "Property Analysis" at bounding box center [86, 354] width 97 height 15
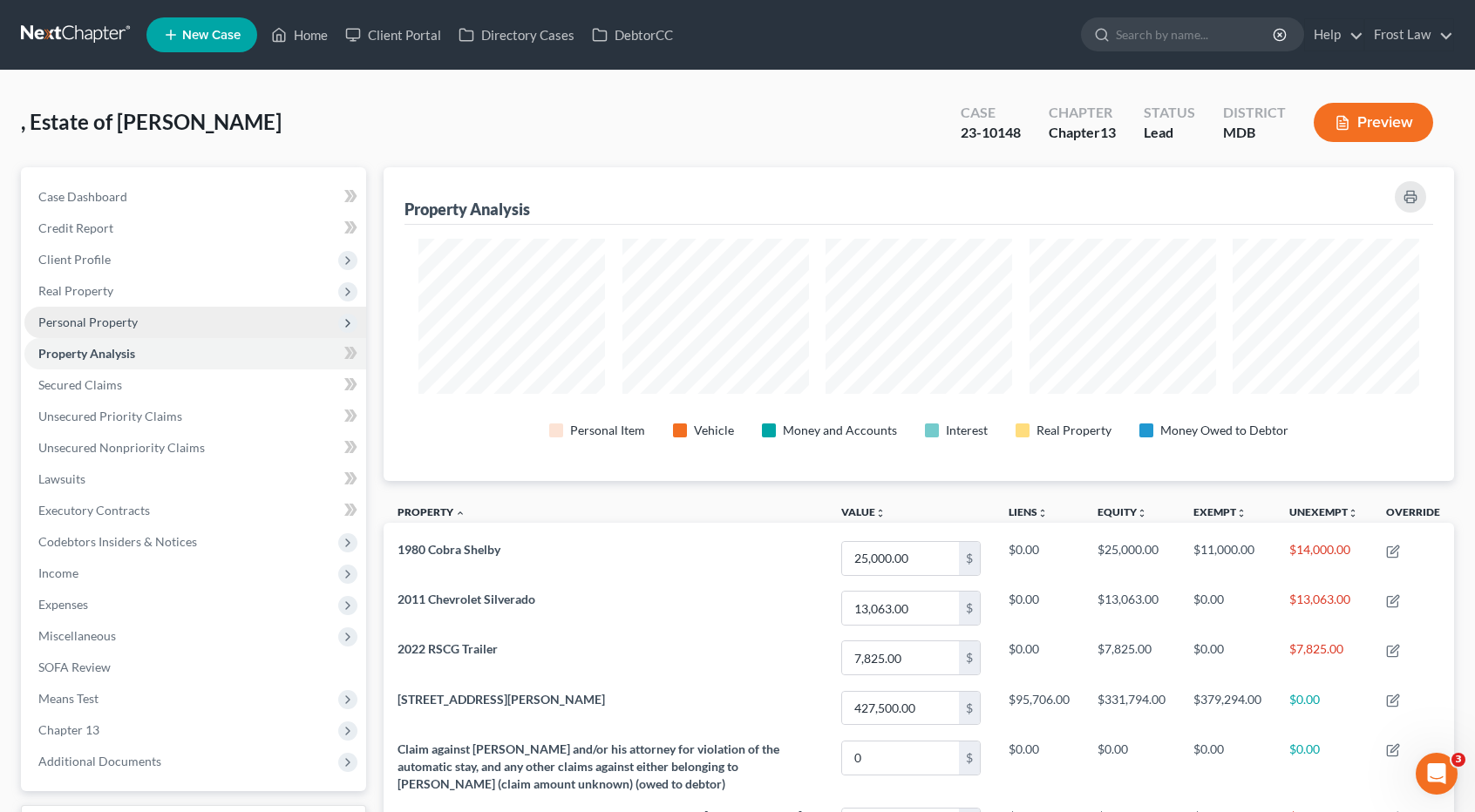
click at [94, 320] on span "Personal Property" at bounding box center [87, 322] width 99 height 15
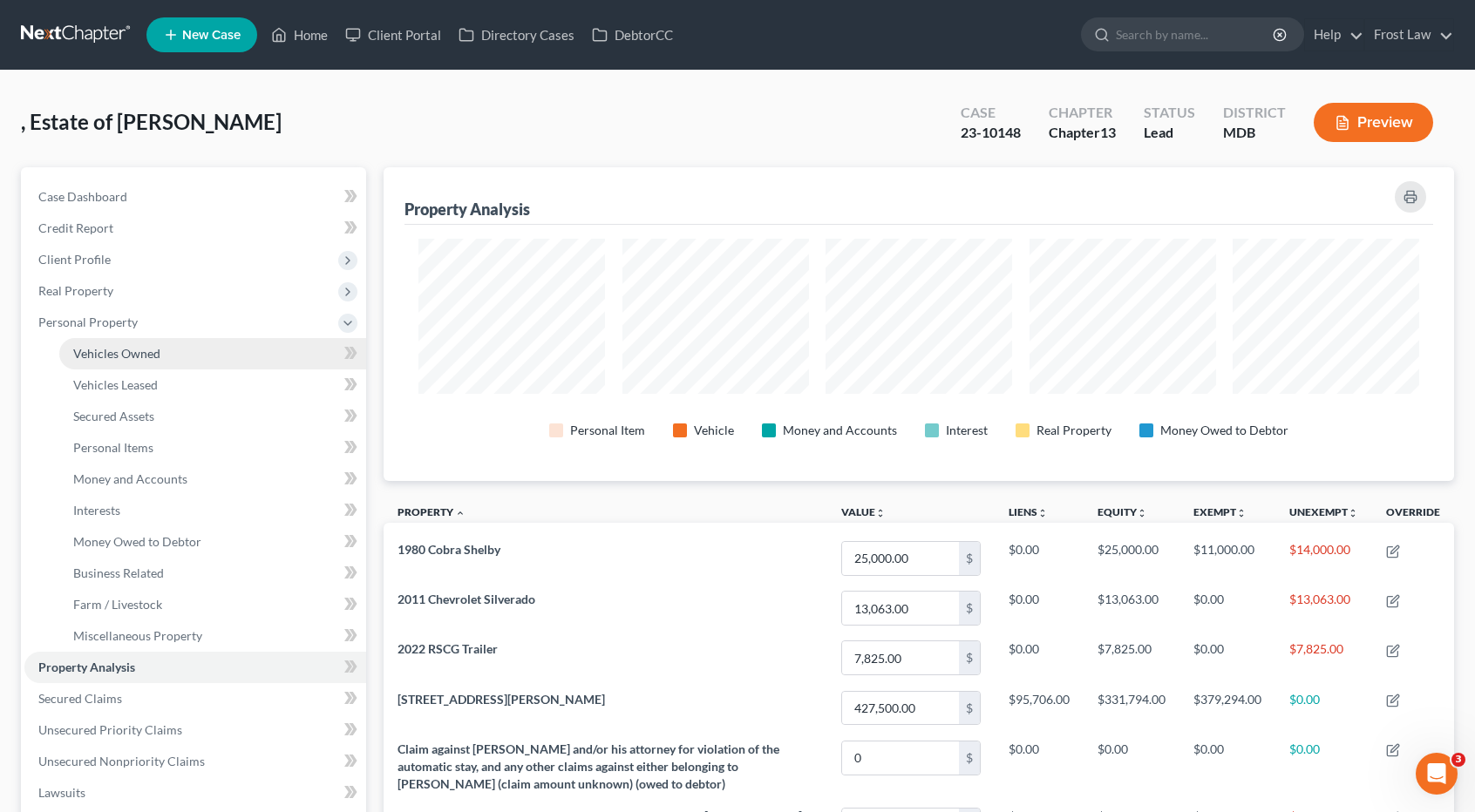
click at [112, 351] on span "Vehicles Owned" at bounding box center [117, 354] width 87 height 15
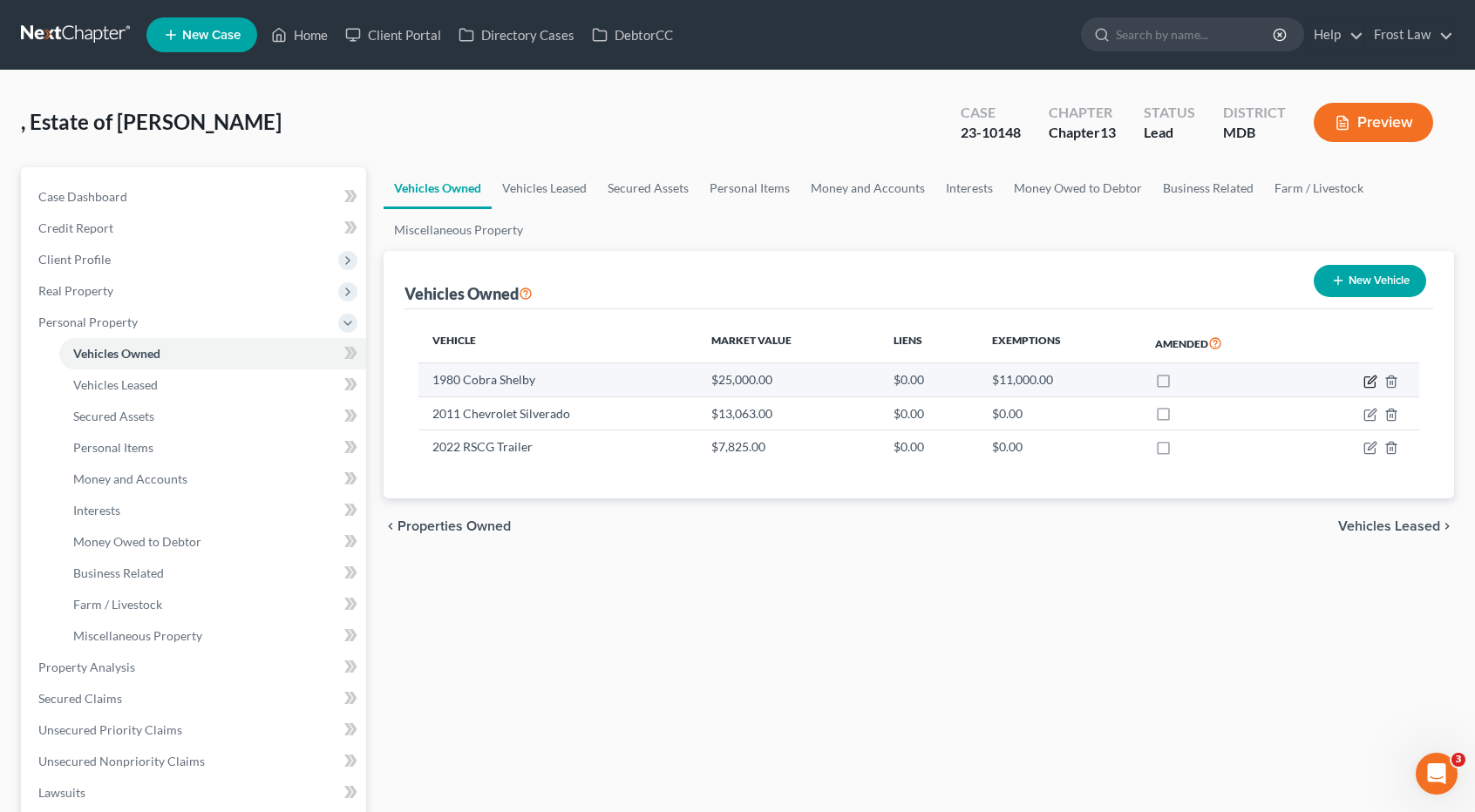
click at [1370, 380] on icon "button" at bounding box center [1370, 381] width 14 height 14
select select "0"
select select "46"
select select "1"
select select "3"
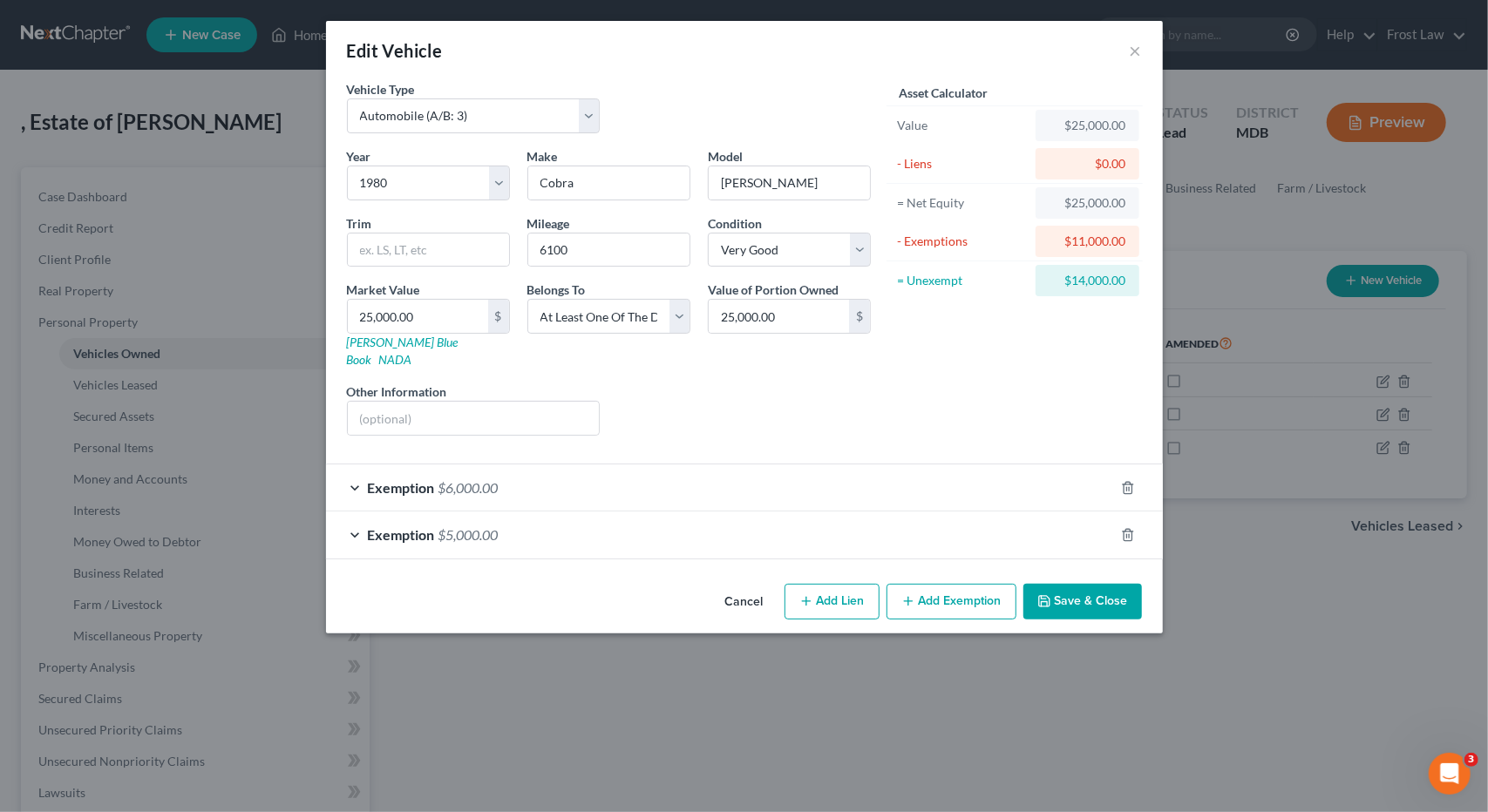
click at [633, 467] on div "Exemption $6,000.00" at bounding box center [719, 488] width 788 height 46
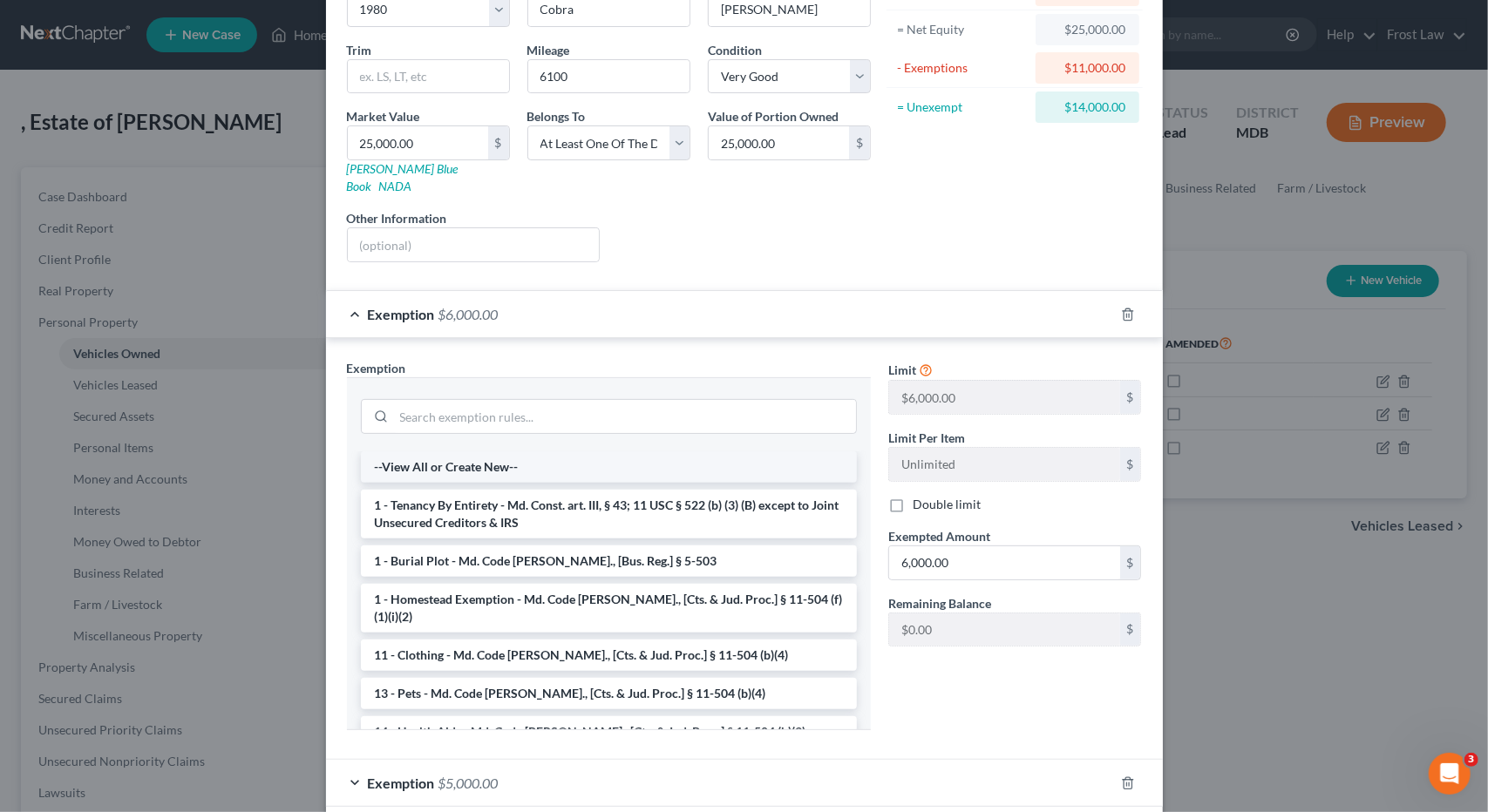
scroll to position [174, 0]
click at [905, 337] on div "Exemption Set must be selected for CA. Exemption * --View All or Create New-- 1…" at bounding box center [744, 548] width 837 height 422
click at [844, 337] on div "Exemption Set must be selected for CA. Exemption * --View All or Create New-- 1…" at bounding box center [744, 548] width 837 height 422
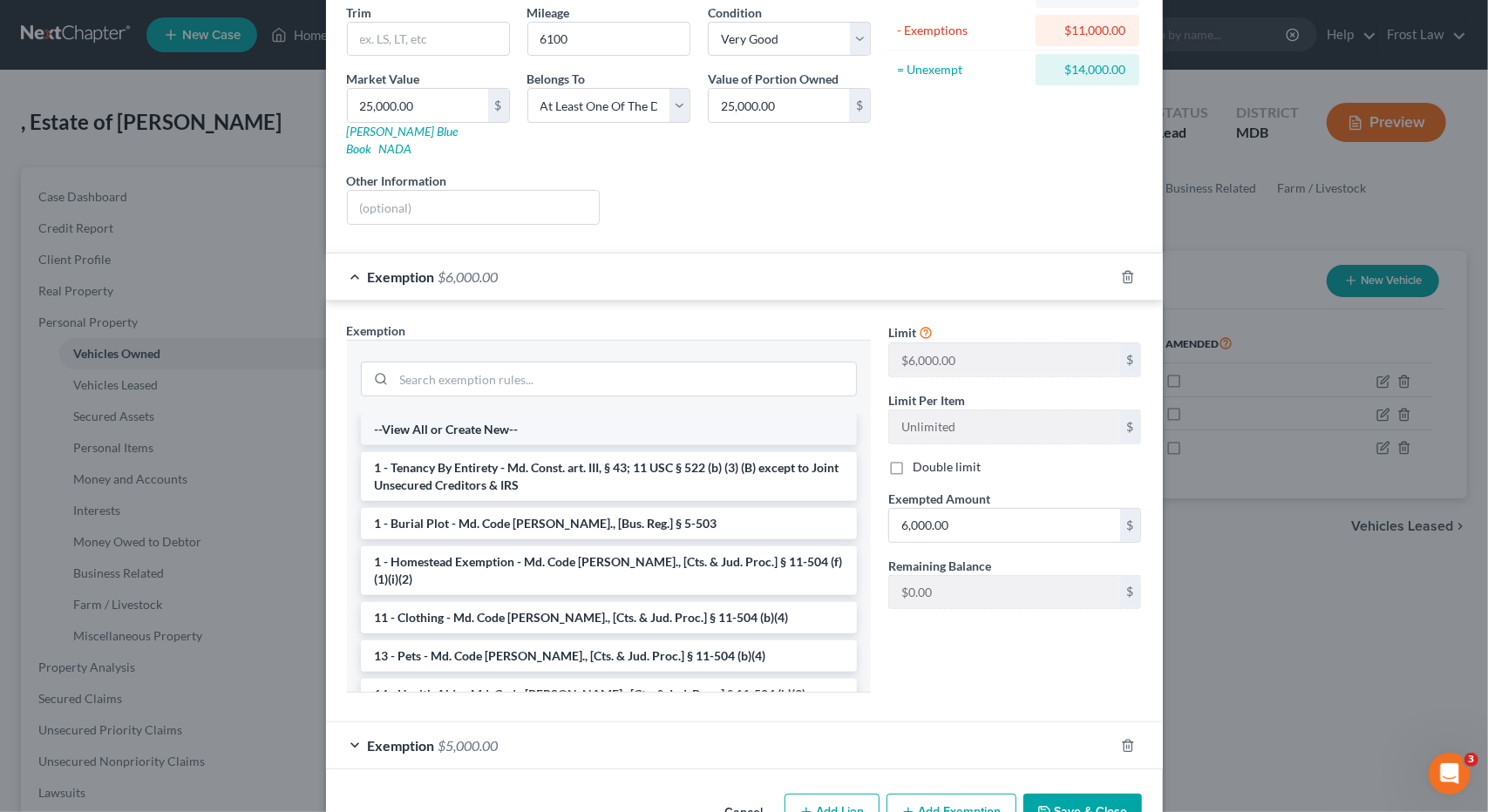
scroll to position [242, 0]
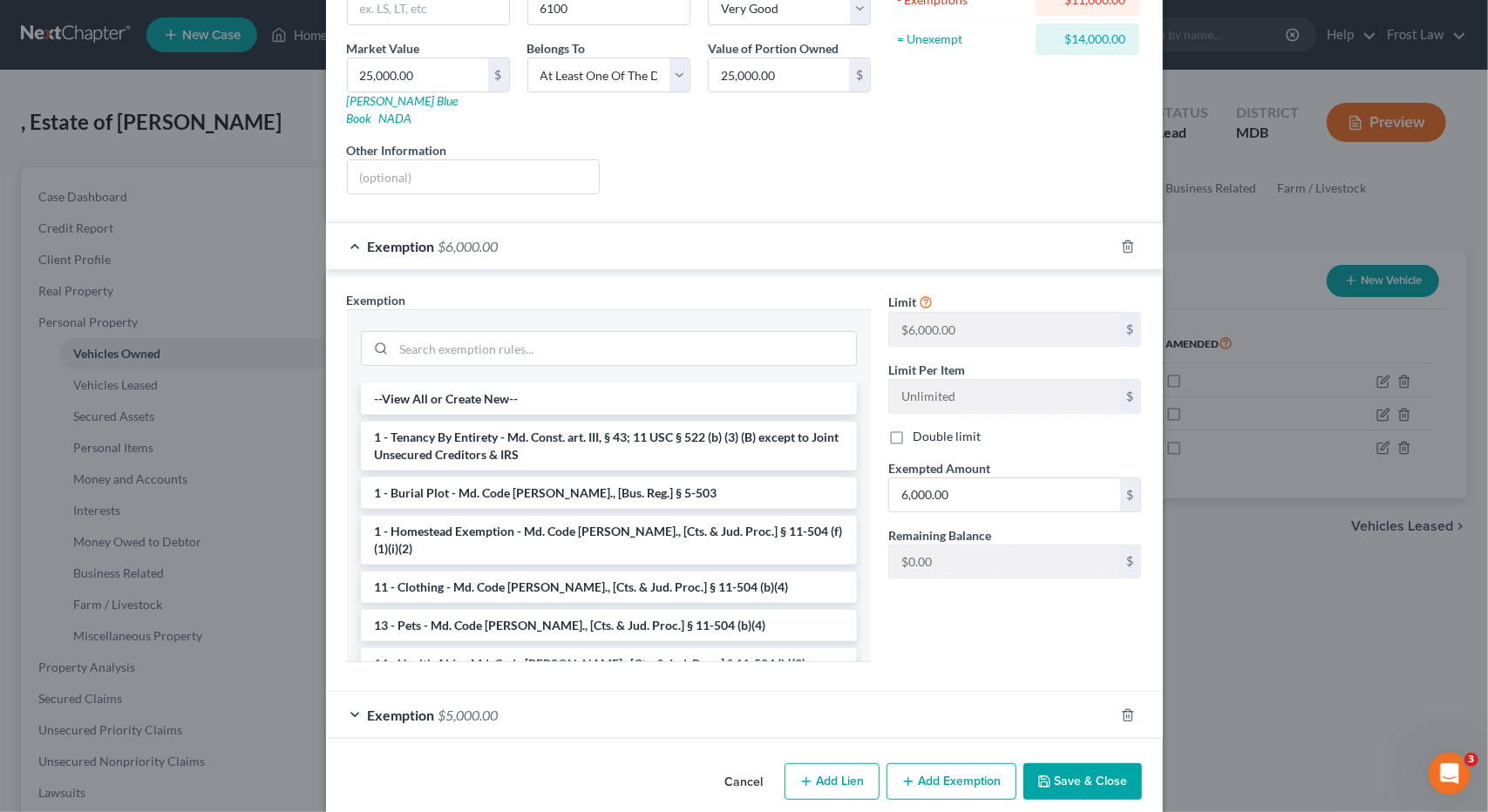
click at [595, 704] on div "Exemption $5,000.00" at bounding box center [719, 716] width 788 height 46
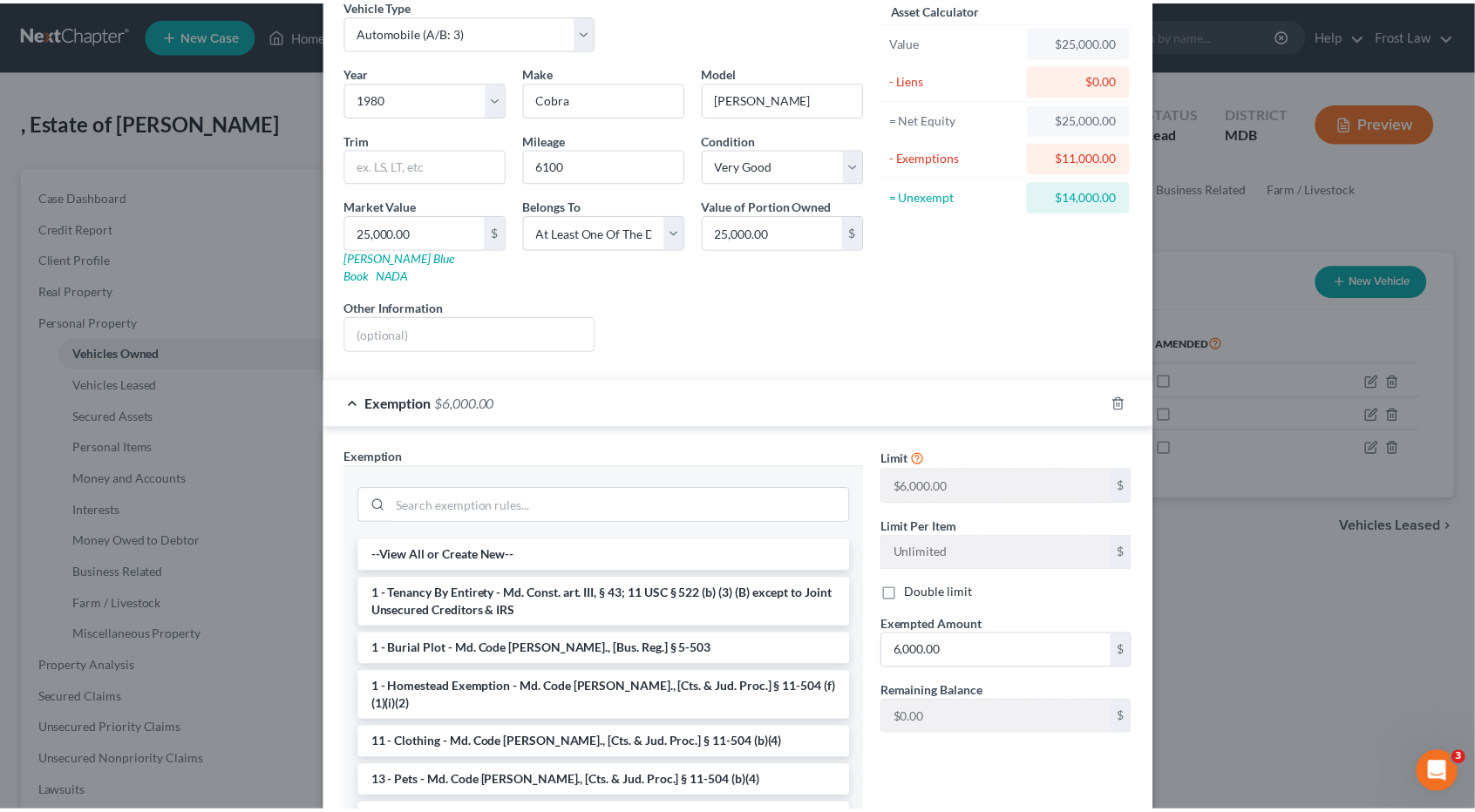
scroll to position [0, 0]
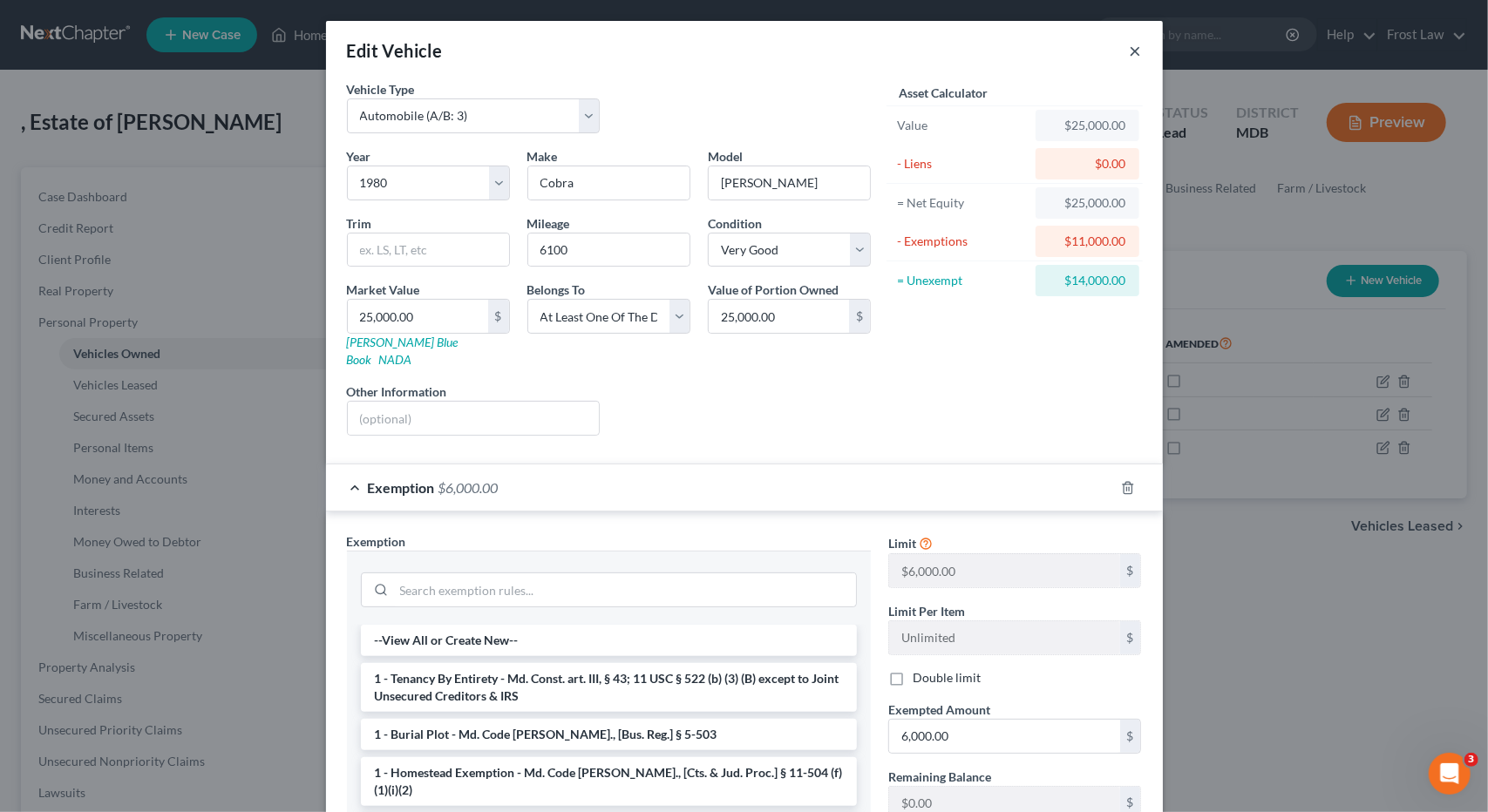
click at [1131, 54] on button "×" at bounding box center [1135, 50] width 12 height 21
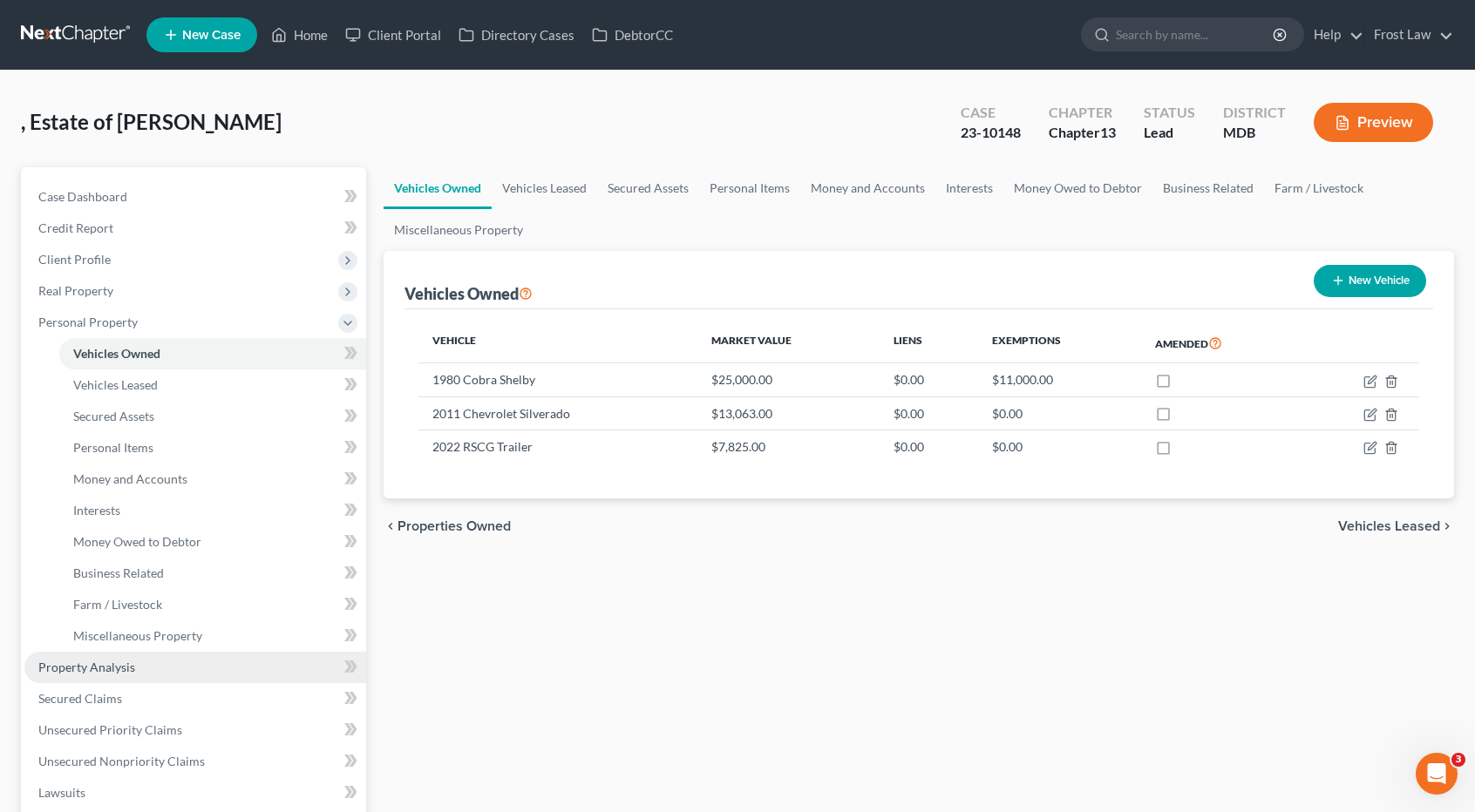
click at [94, 670] on span "Property Analysis" at bounding box center [86, 668] width 97 height 15
